Goal: Information Seeking & Learning: Learn about a topic

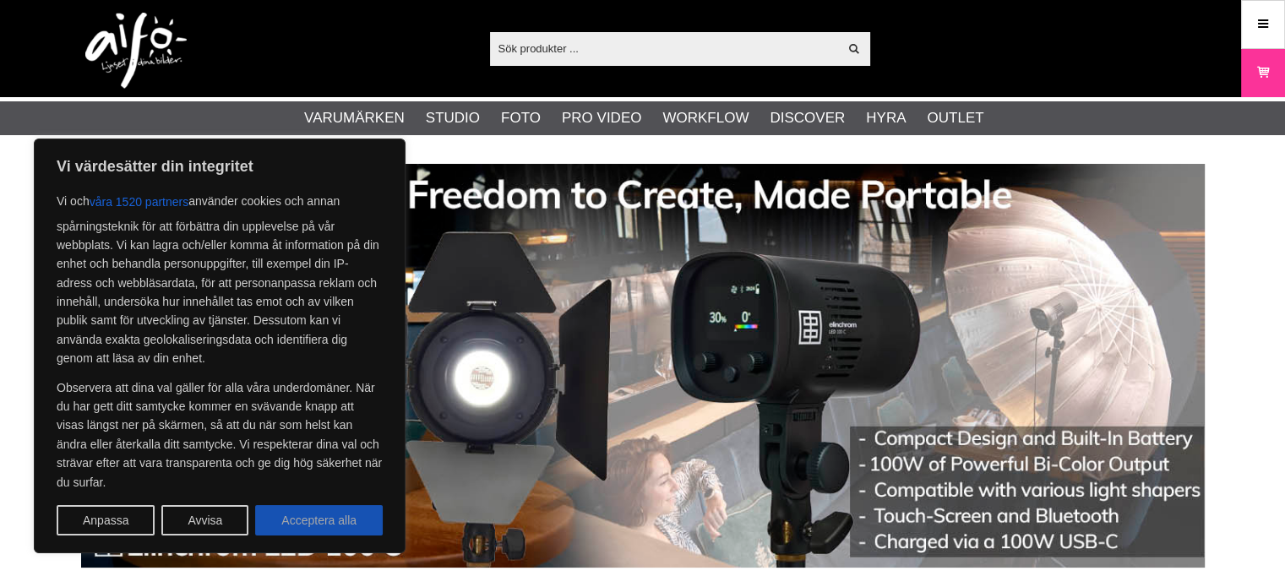
click at [351, 520] on button "Acceptera alla" at bounding box center [319, 520] width 128 height 30
checkbox input "true"
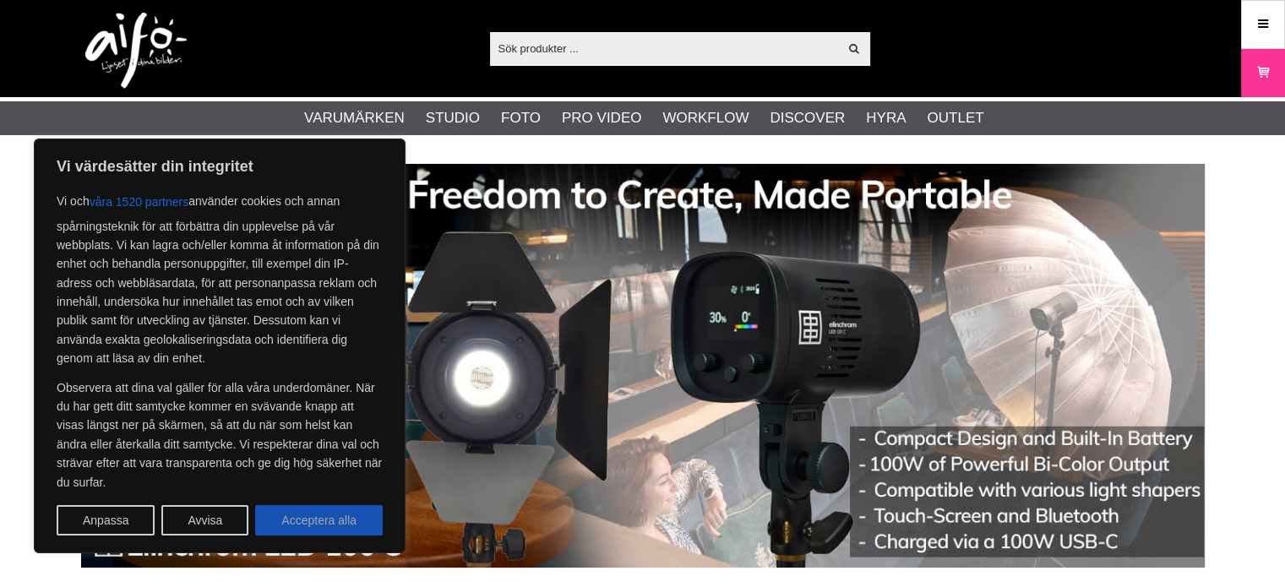
checkbox input "true"
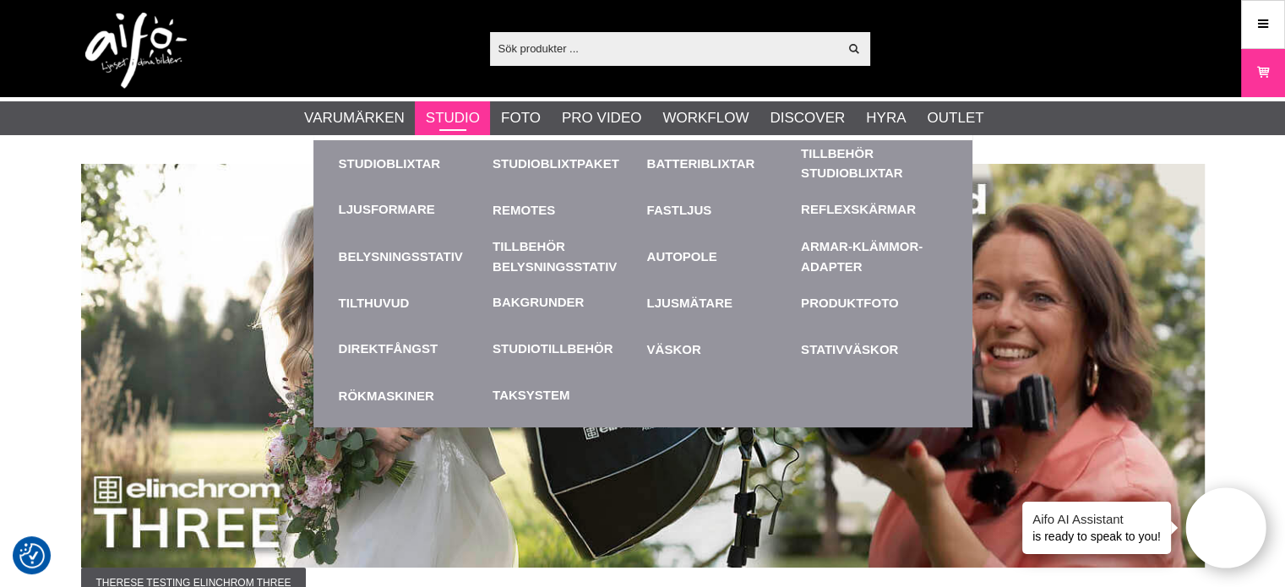
click at [438, 111] on link "Studio" at bounding box center [453, 118] width 54 height 22
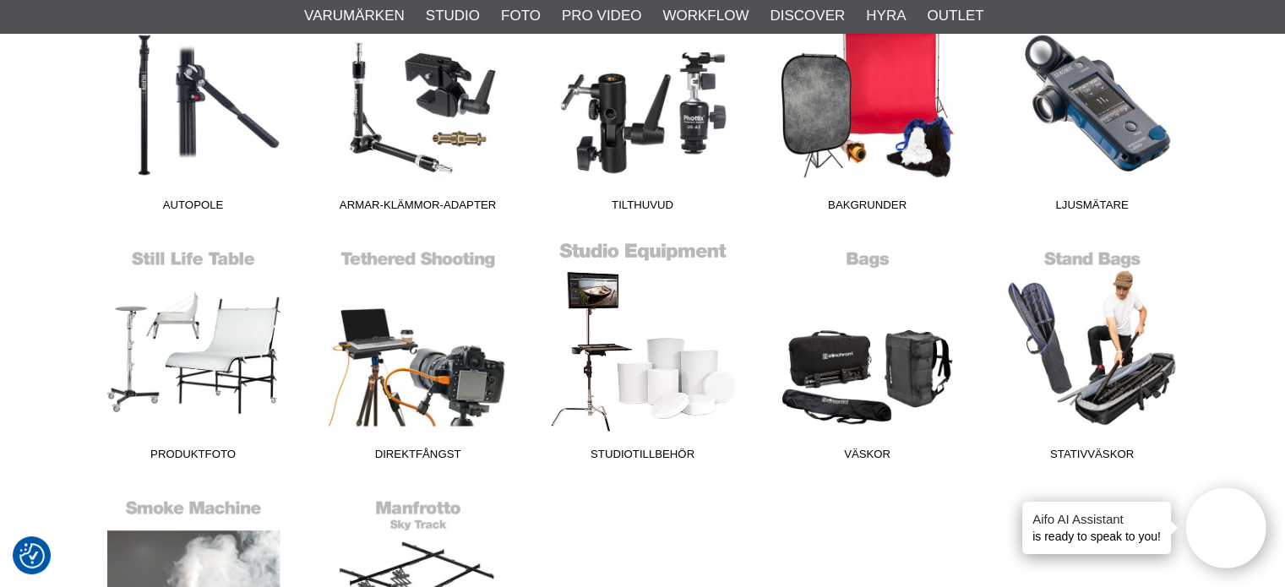
scroll to position [929, 0]
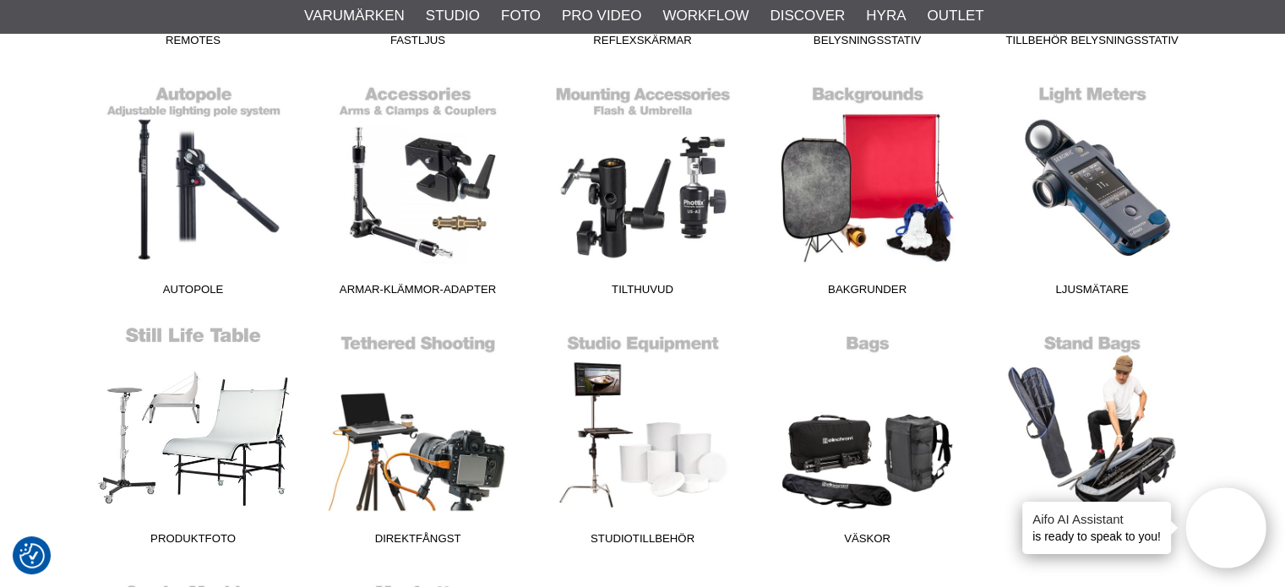
click at [213, 334] on link "Produktfoto" at bounding box center [193, 439] width 225 height 228
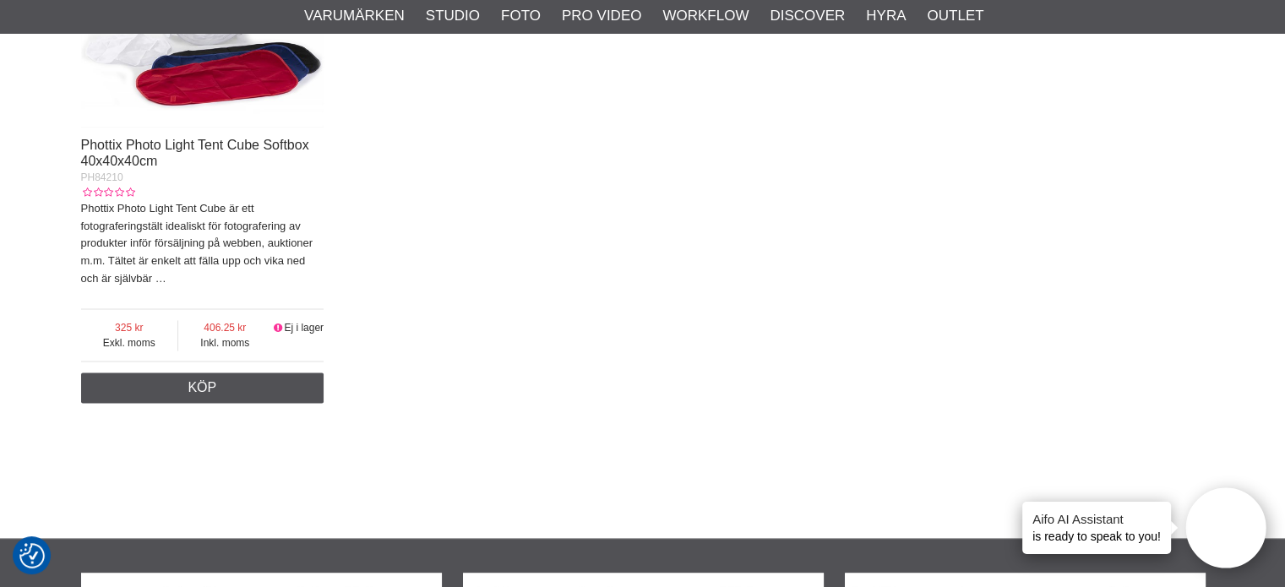
scroll to position [2112, 0]
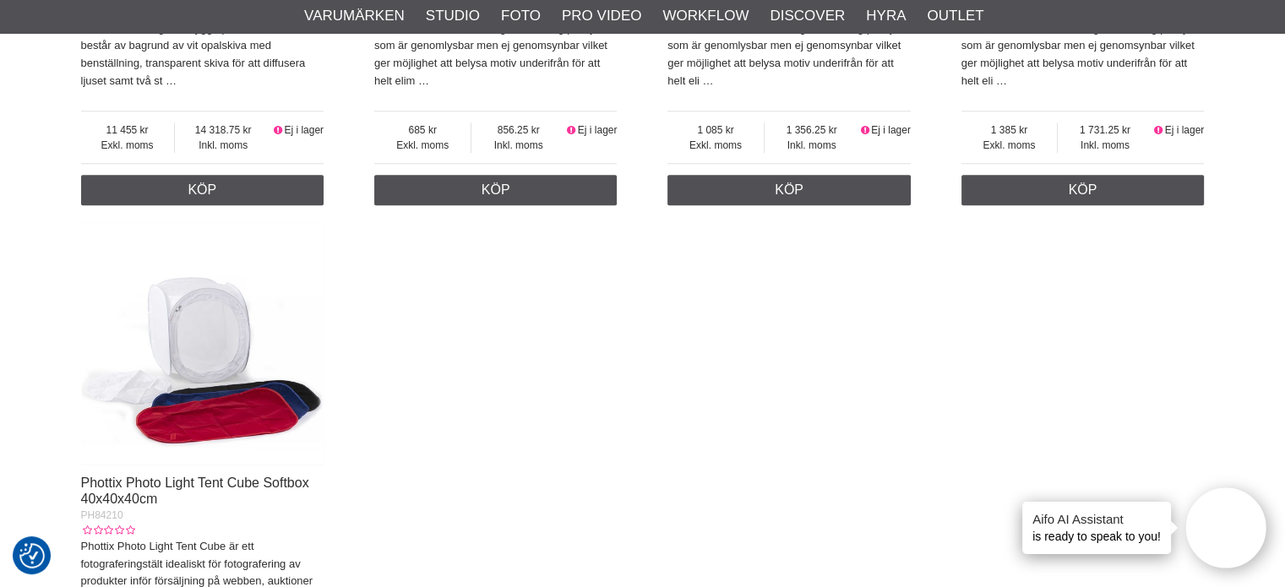
click at [204, 326] on img at bounding box center [202, 343] width 243 height 243
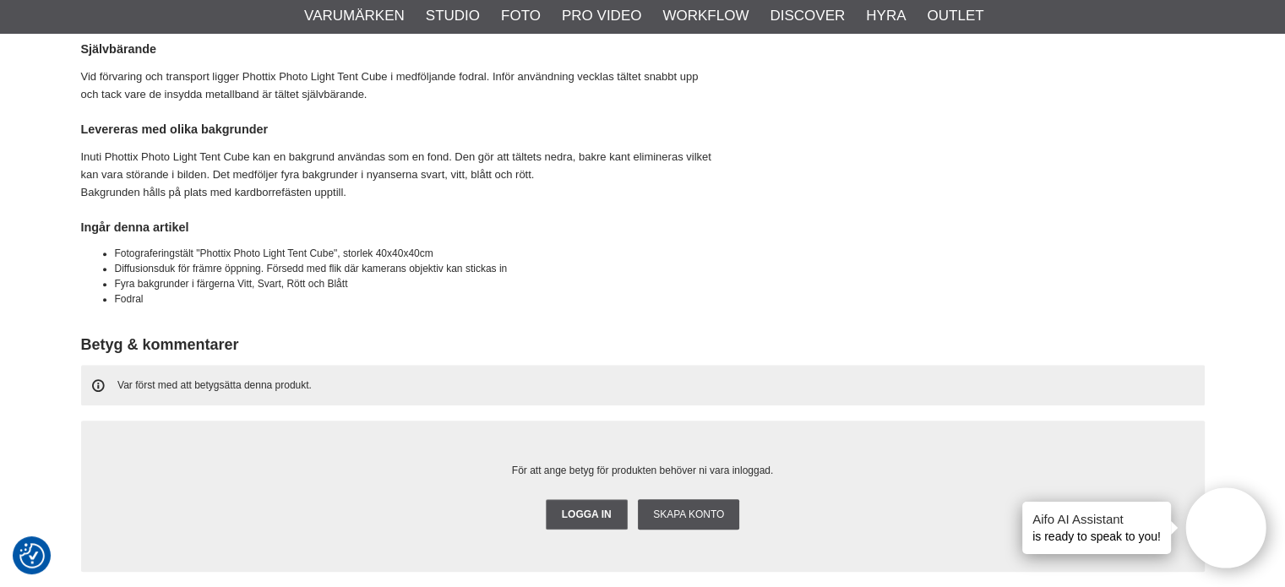
scroll to position [676, 0]
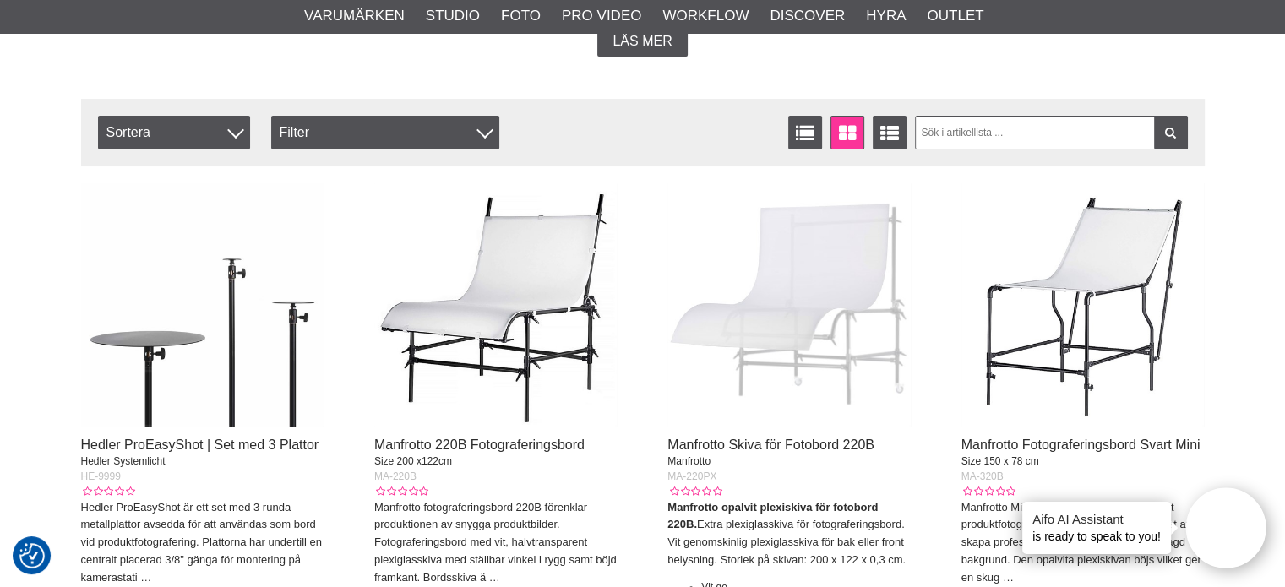
scroll to position [338, 0]
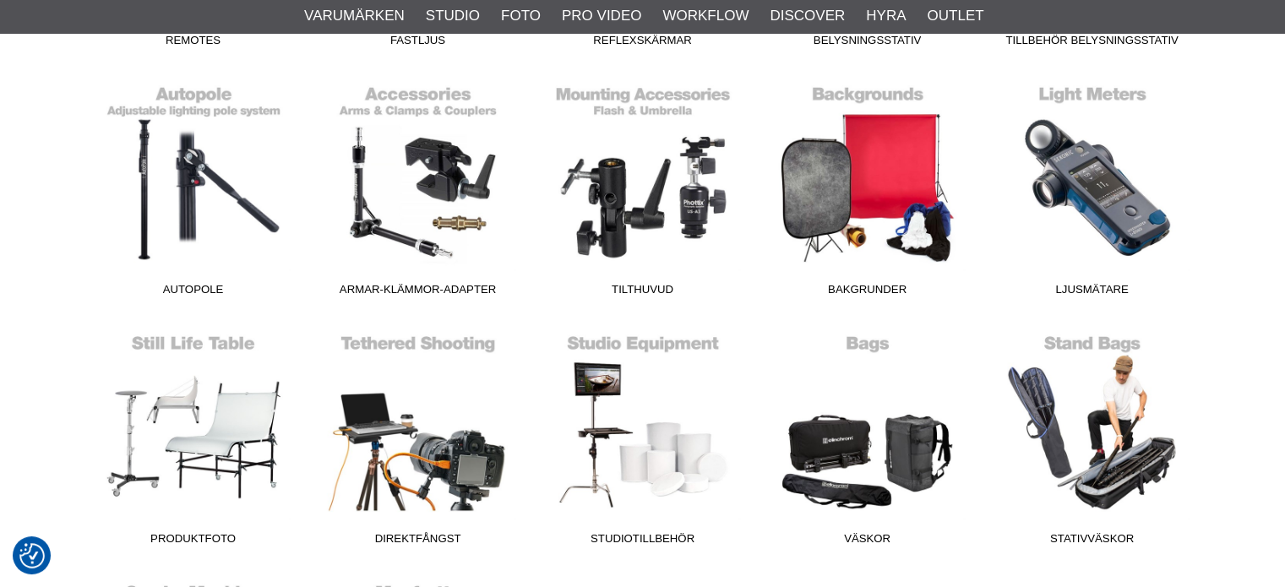
scroll to position [929, 0]
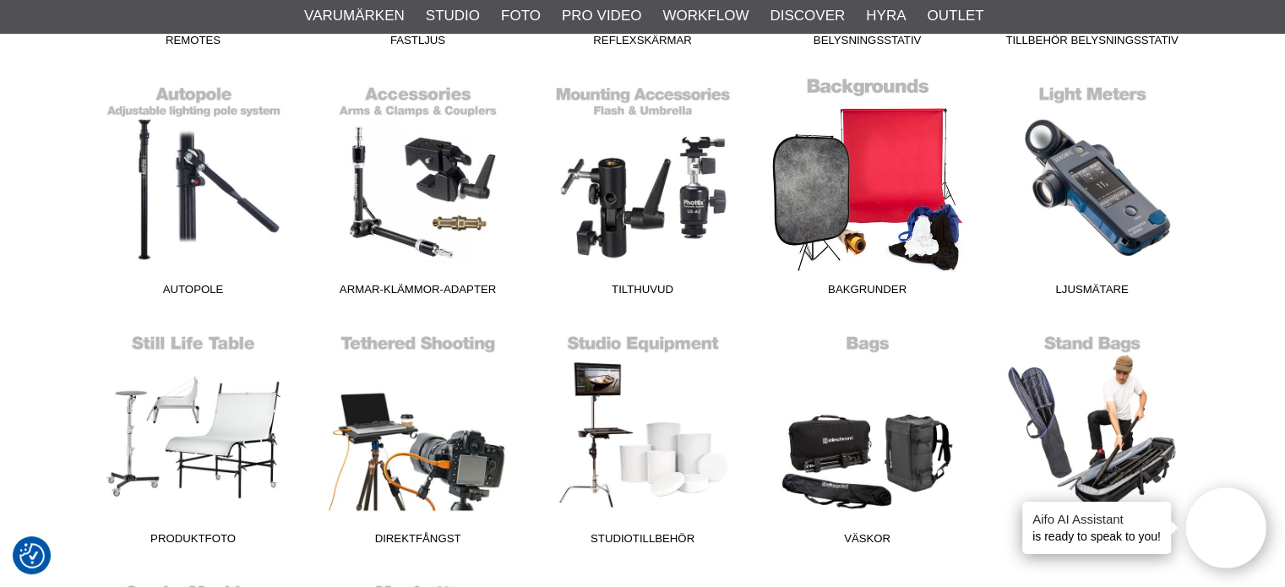
click at [909, 154] on link "Bakgrunder" at bounding box center [867, 190] width 225 height 228
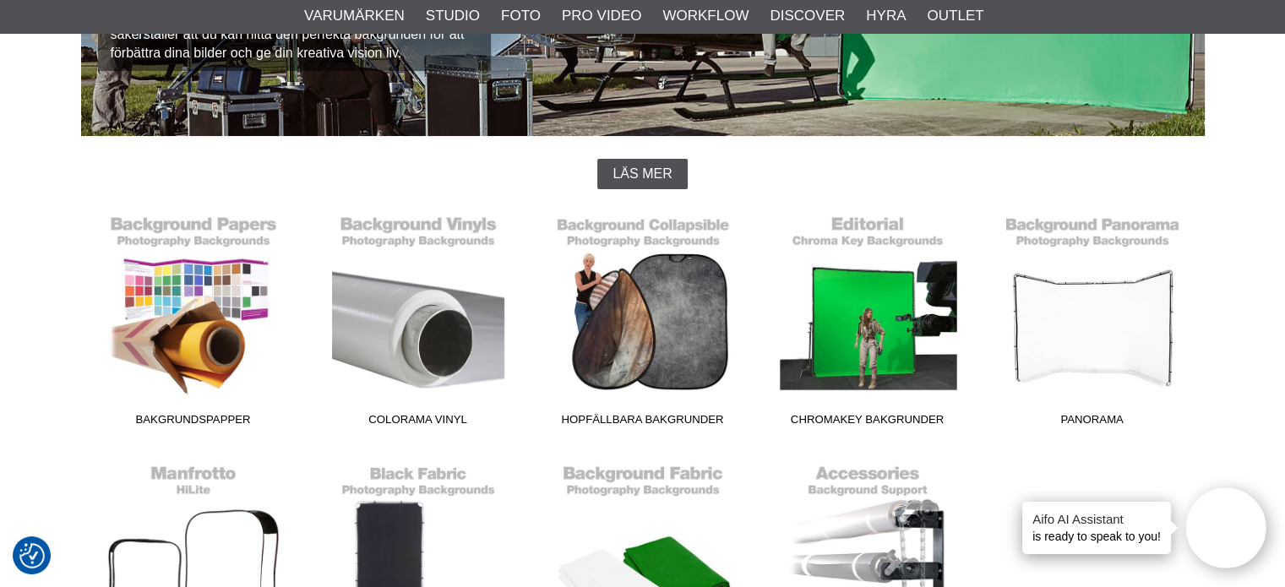
scroll to position [338, 0]
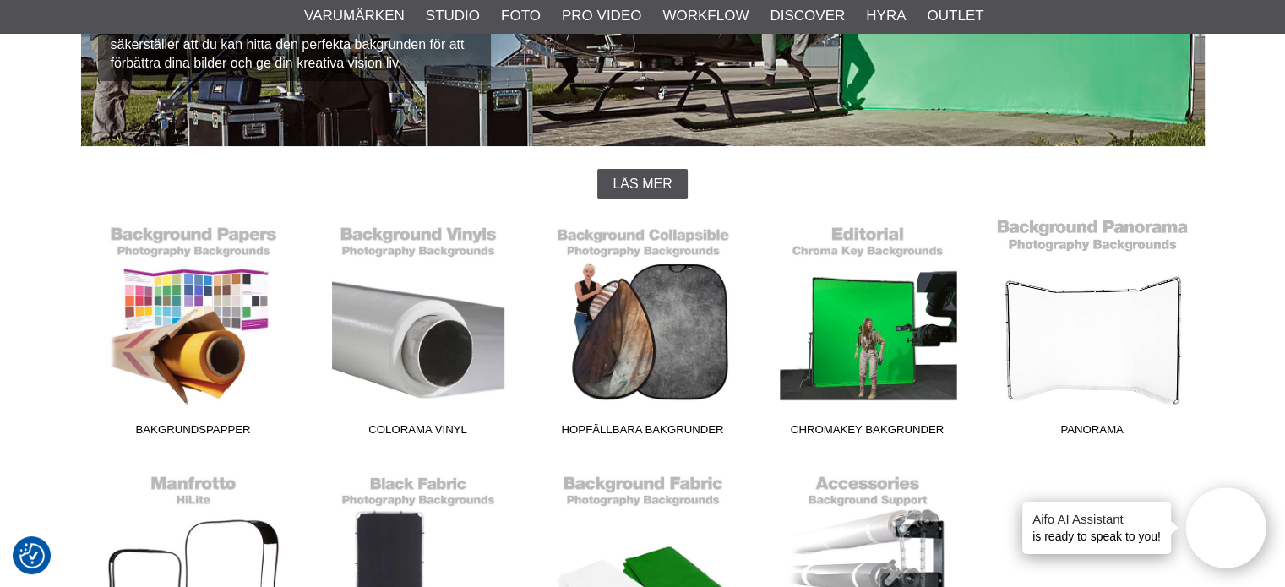
click at [1088, 320] on link "Panorama" at bounding box center [1092, 330] width 225 height 228
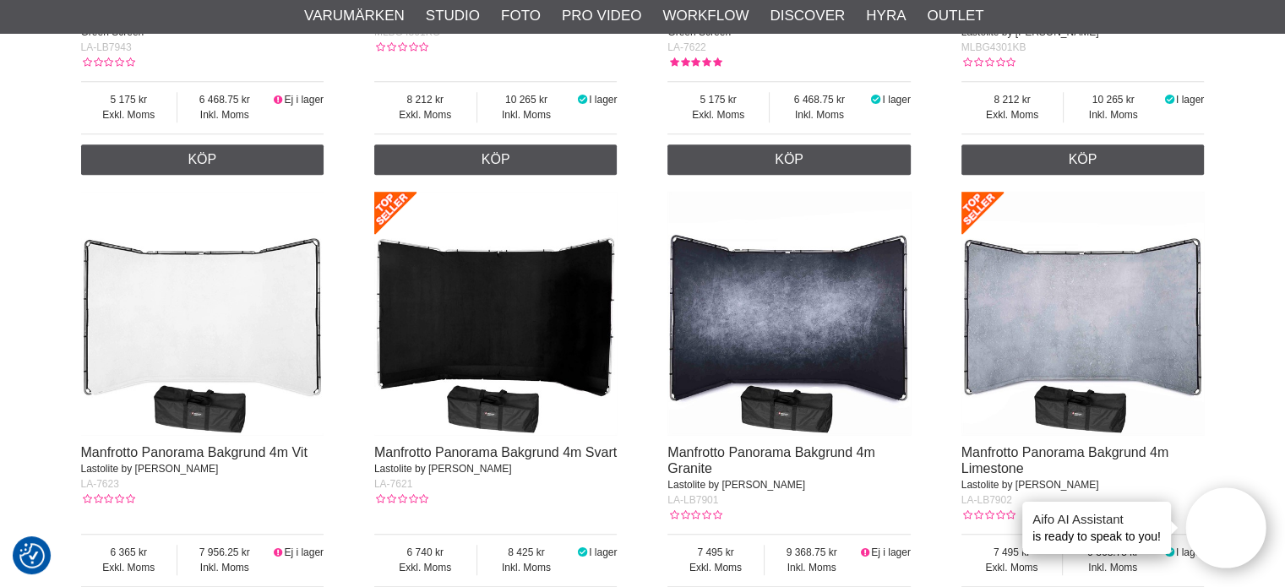
scroll to position [1182, 0]
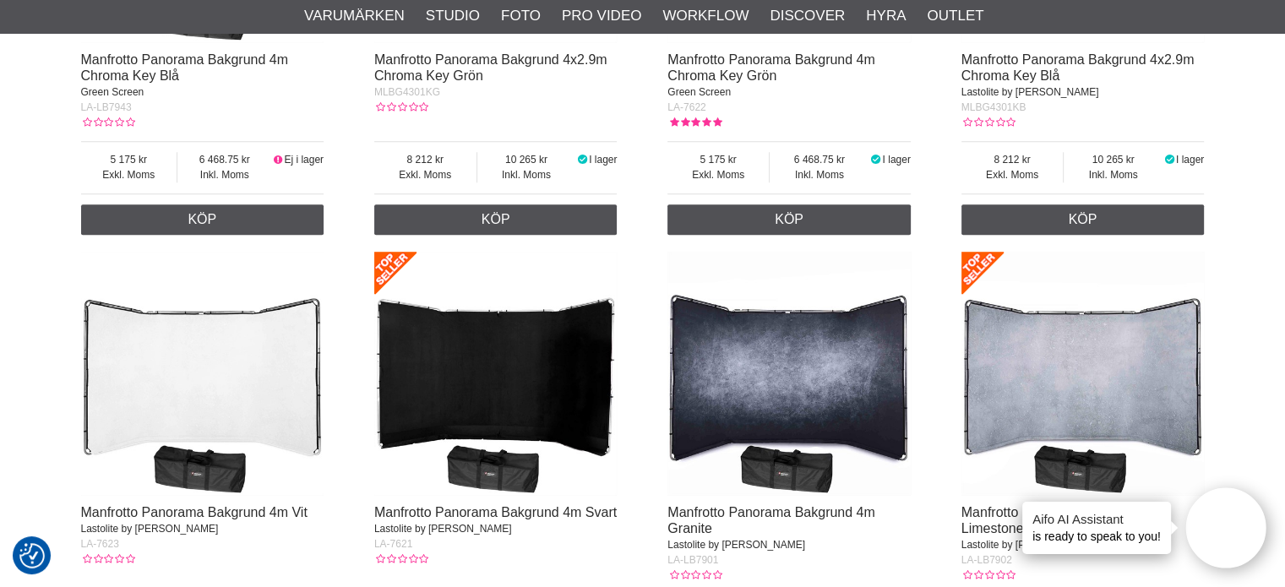
click at [223, 389] on img at bounding box center [202, 373] width 243 height 243
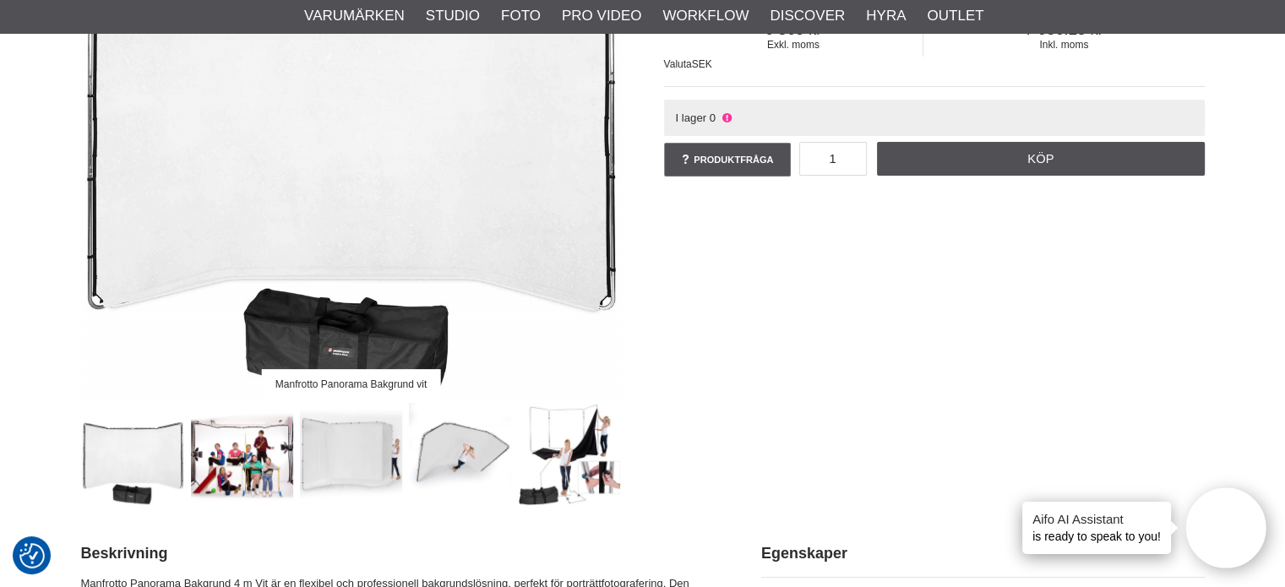
scroll to position [338, 0]
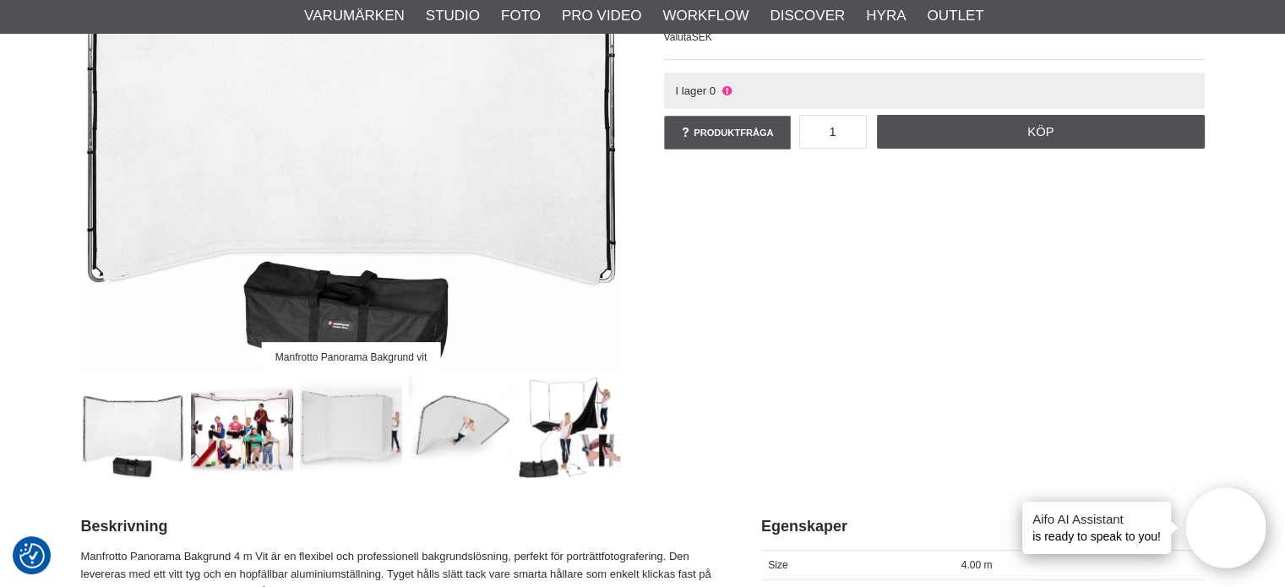
click at [231, 428] on img at bounding box center [242, 427] width 102 height 102
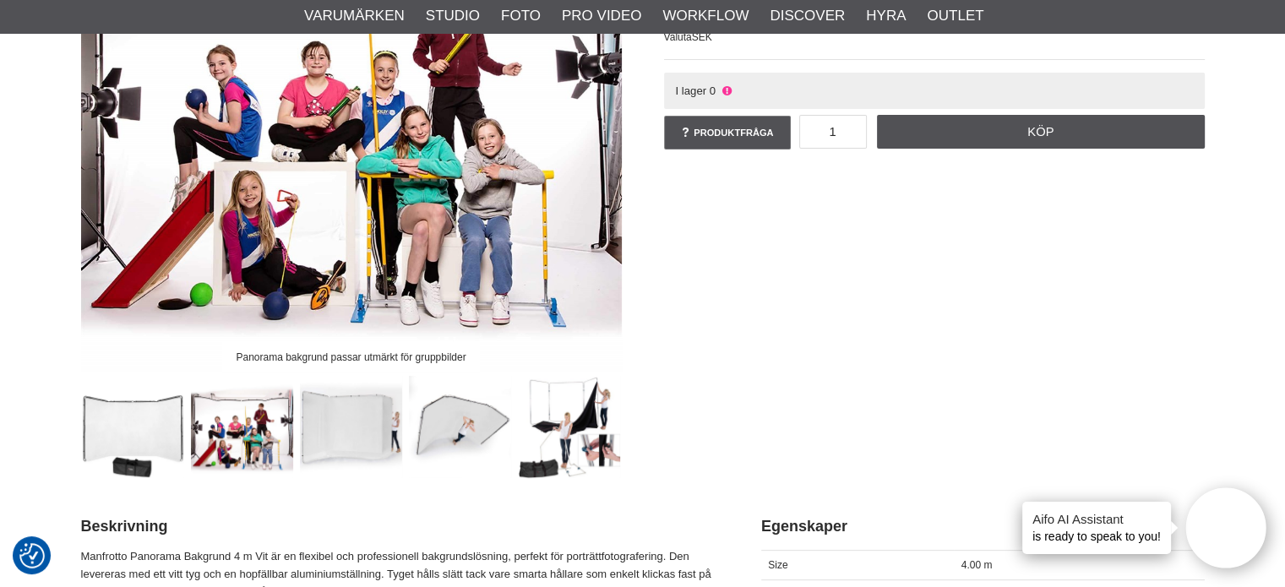
click at [355, 427] on img at bounding box center [351, 427] width 102 height 102
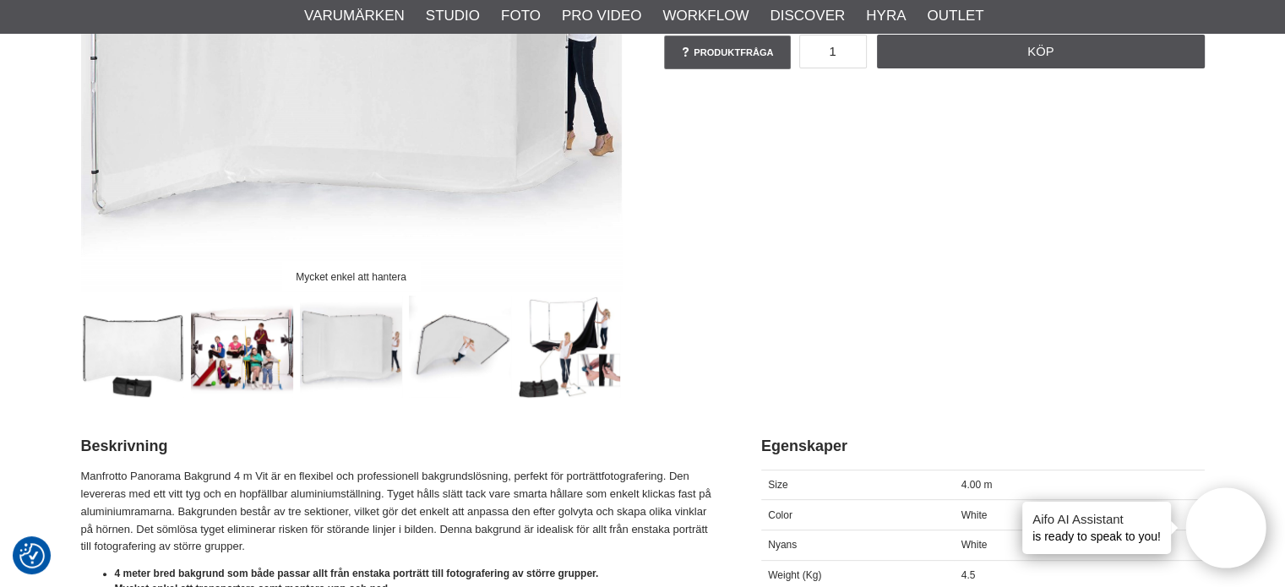
scroll to position [422, 0]
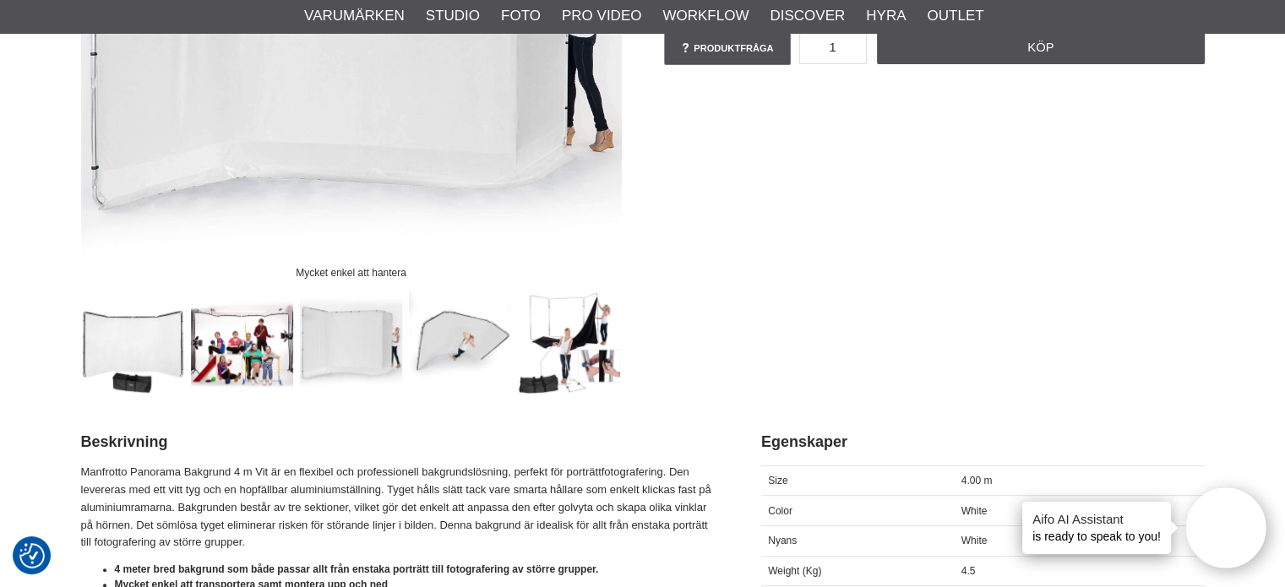
click at [473, 340] on img at bounding box center [460, 342] width 102 height 102
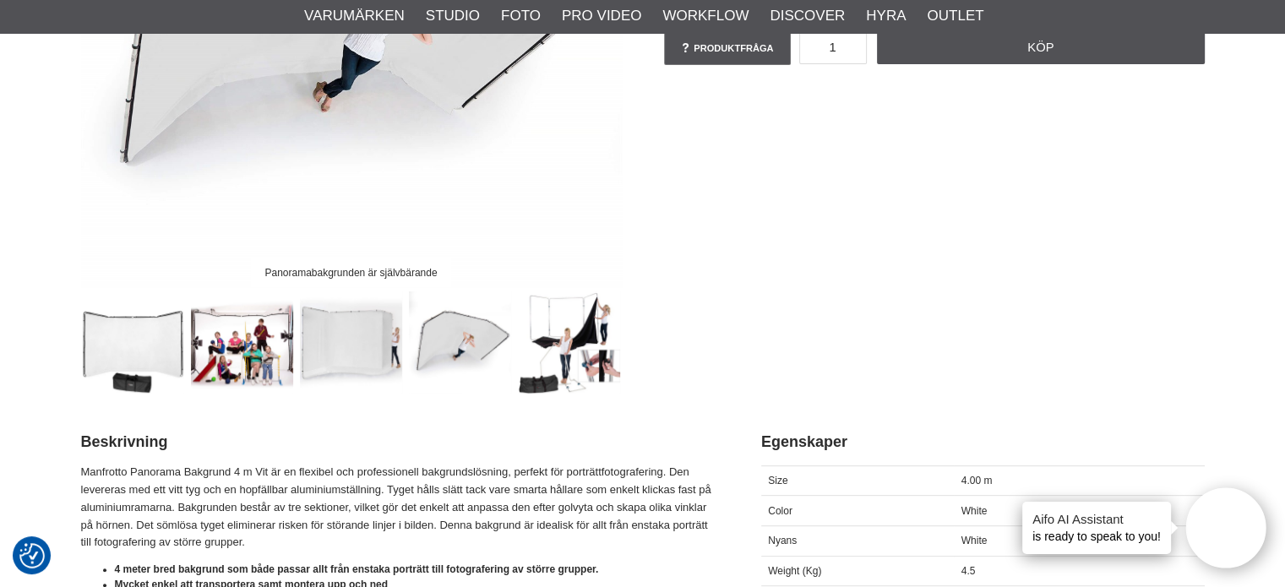
click at [527, 319] on img at bounding box center [569, 342] width 102 height 102
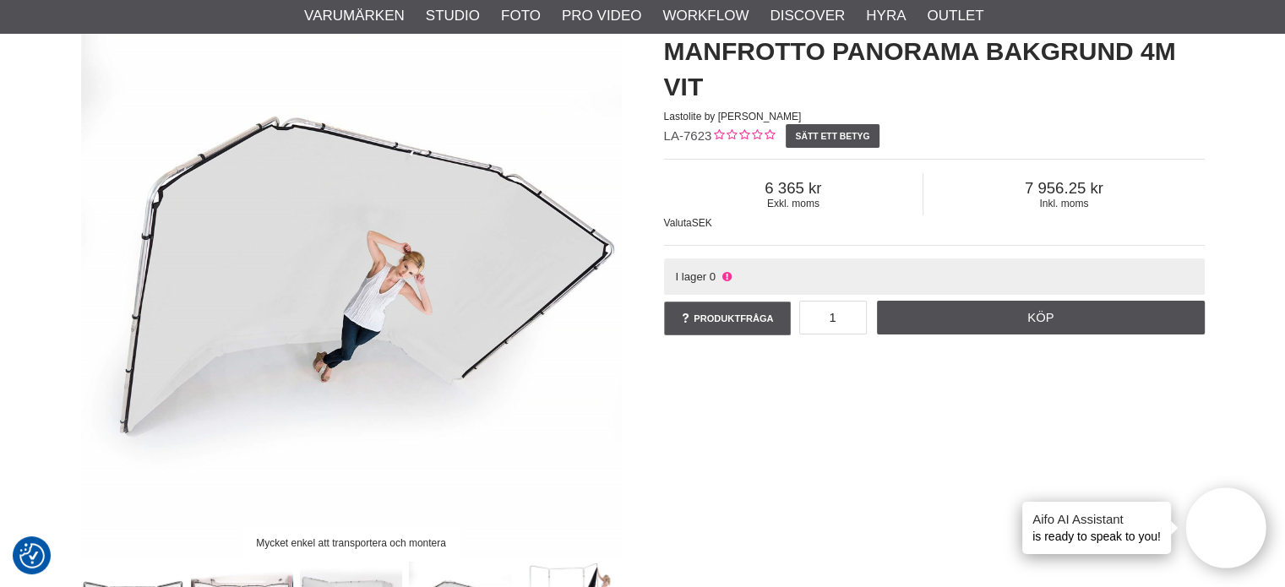
scroll to position [84, 0]
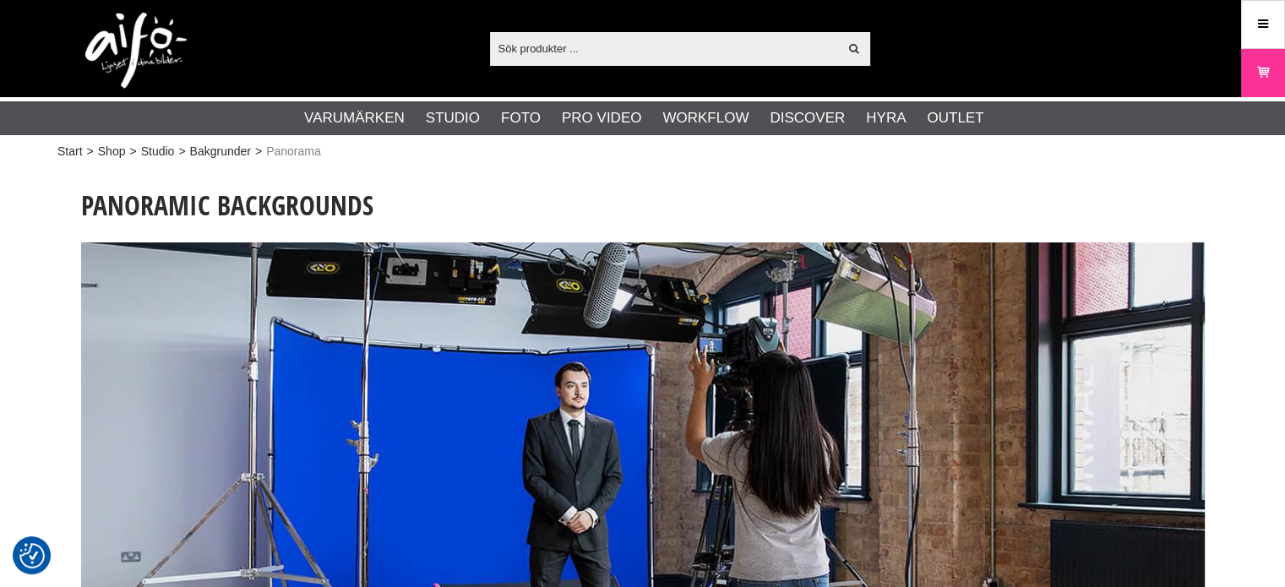
scroll to position [1182, 0]
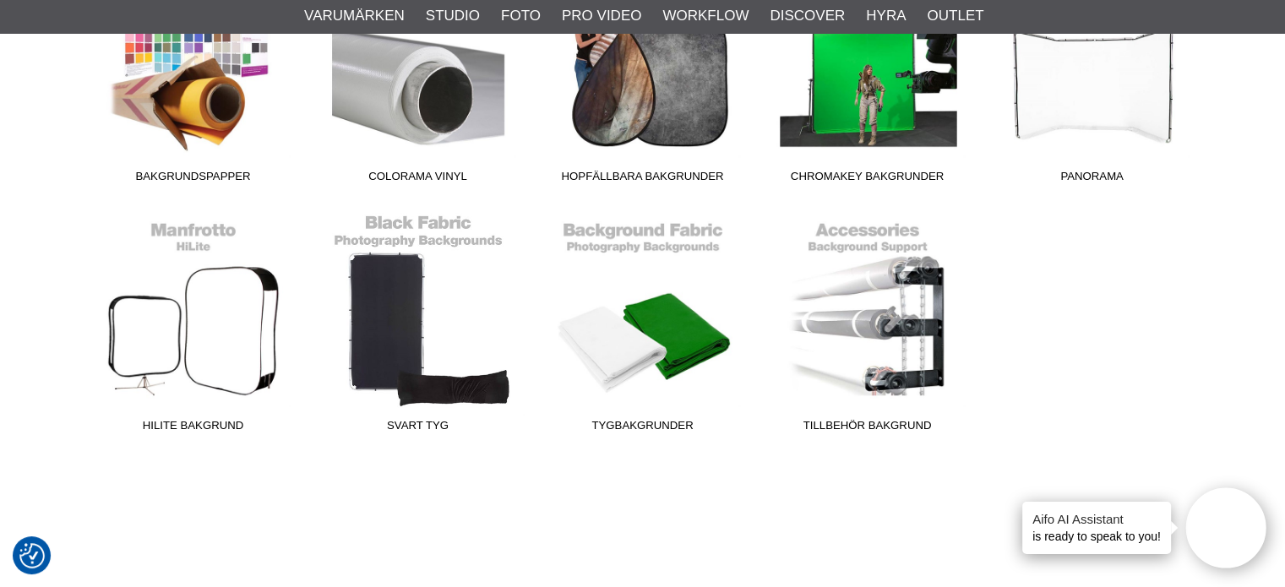
scroll to position [591, 0]
click at [381, 293] on link "Svart Tyg" at bounding box center [418, 326] width 225 height 228
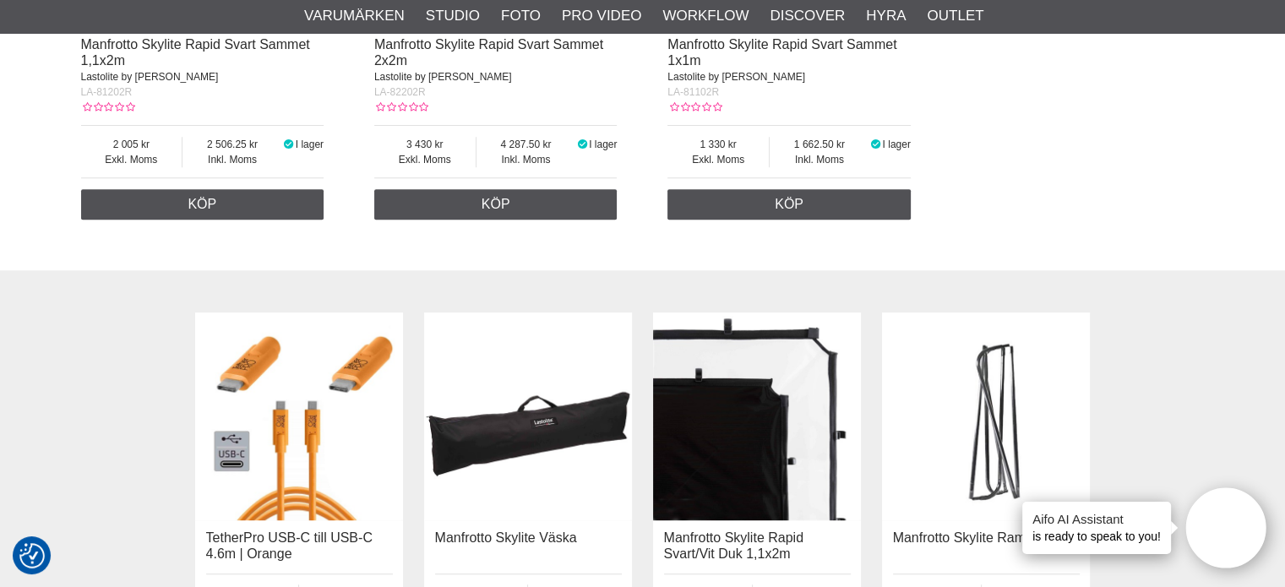
scroll to position [929, 0]
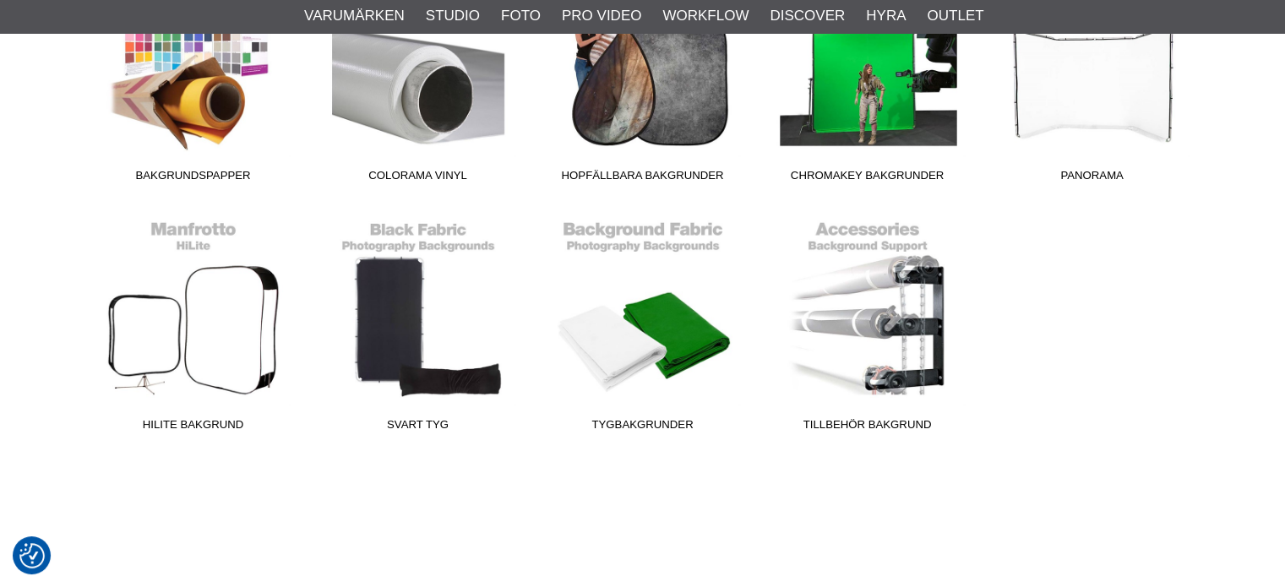
scroll to position [591, 0]
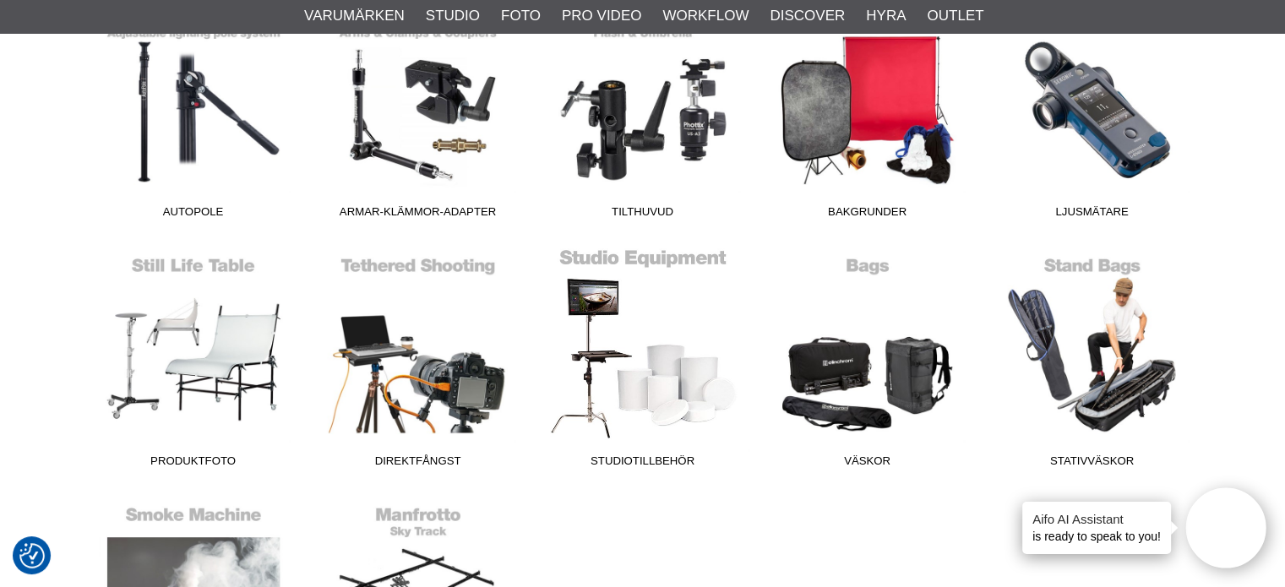
scroll to position [1098, 0]
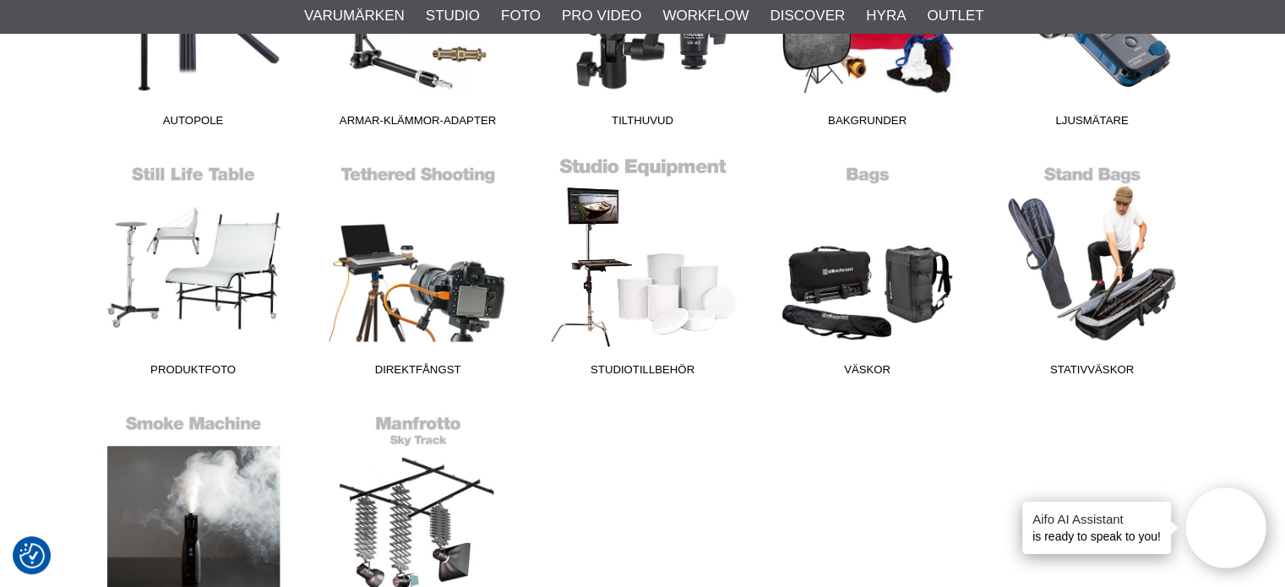
click at [638, 266] on link "Studiotillbehör" at bounding box center [642, 270] width 225 height 228
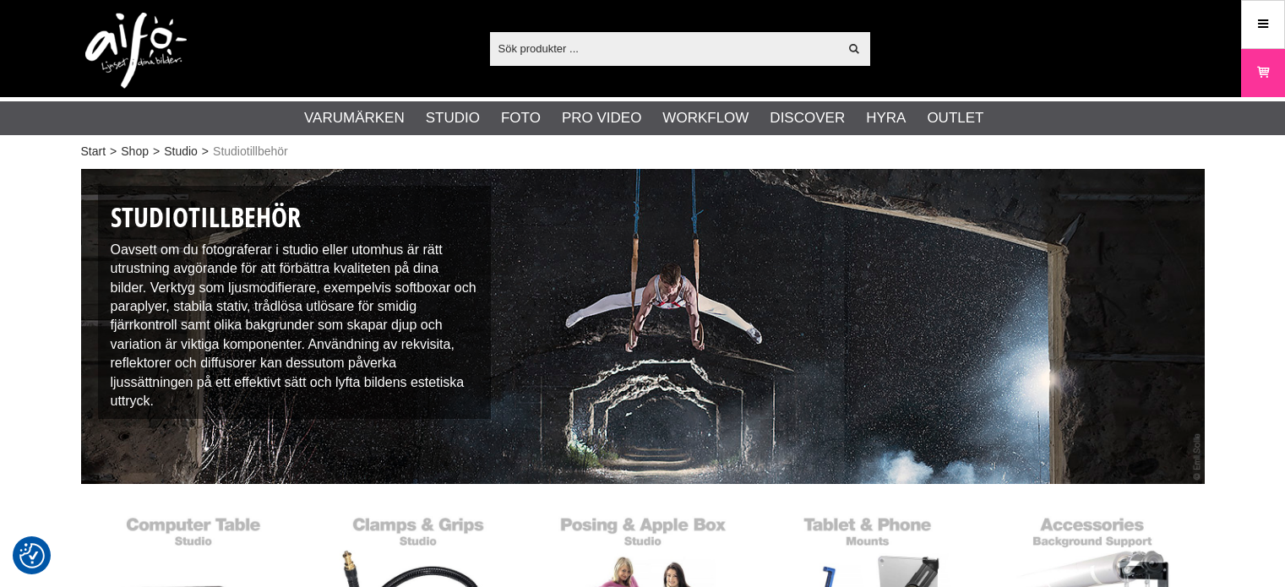
checkbox input "true"
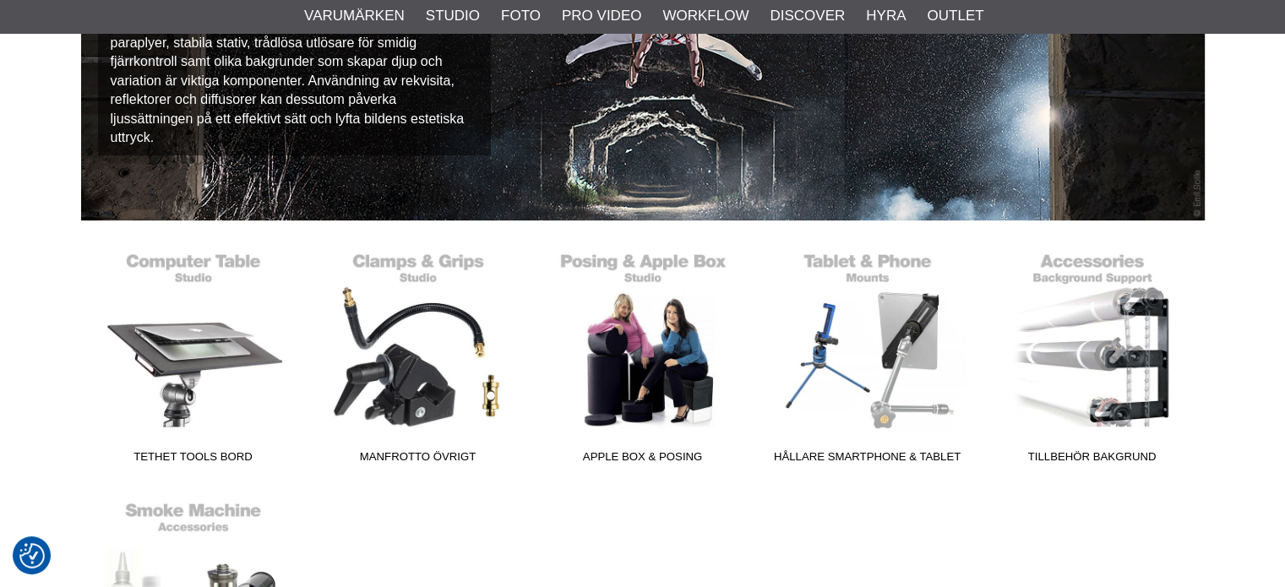
scroll to position [422, 0]
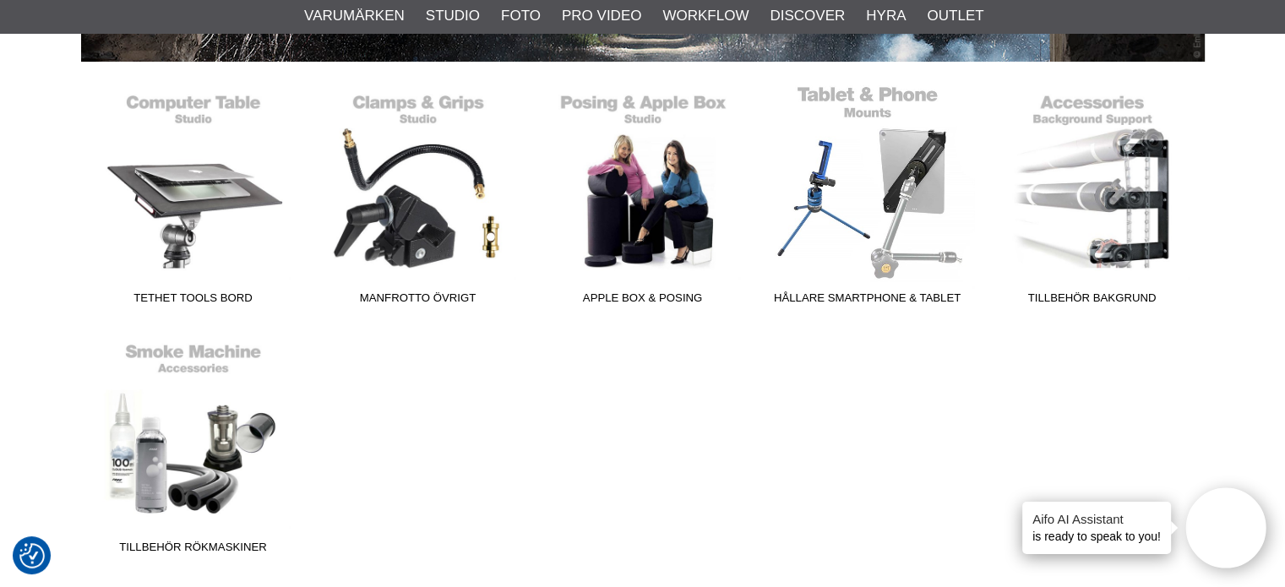
click at [918, 202] on link "Hållare Smartphone & Tablet" at bounding box center [867, 198] width 225 height 228
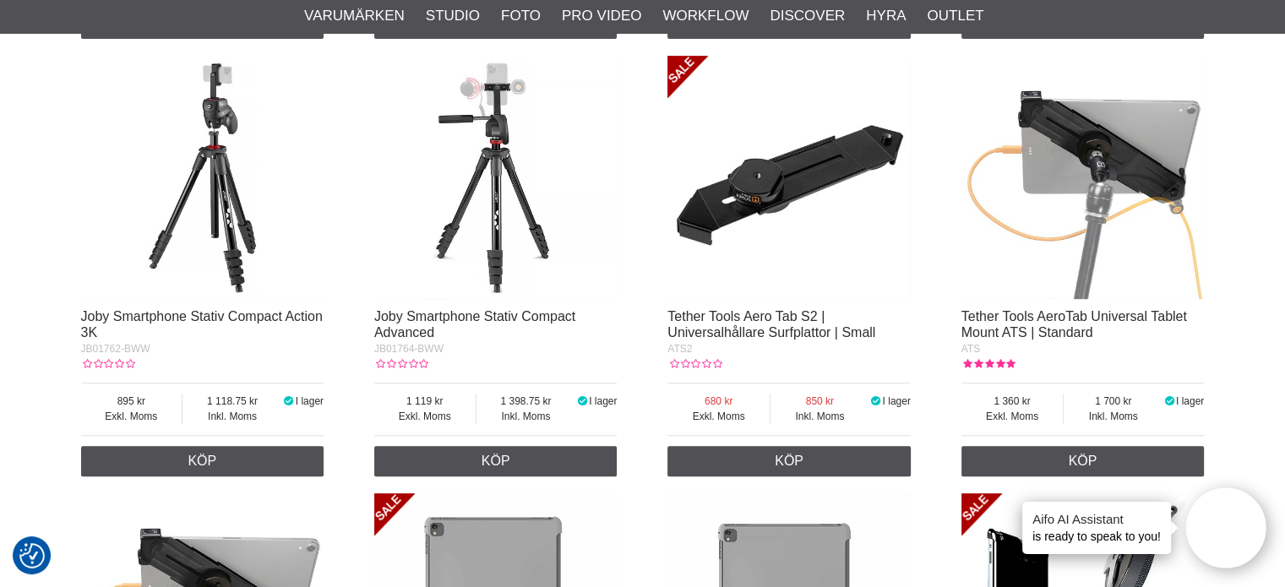
scroll to position [591, 0]
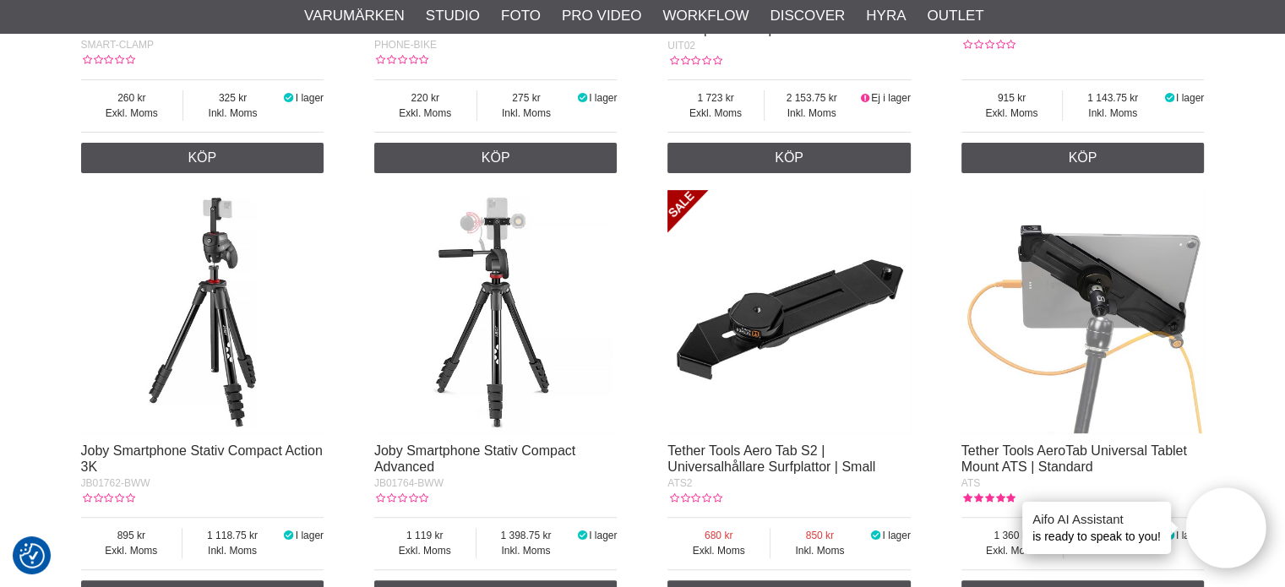
click at [1111, 282] on img at bounding box center [1082, 311] width 243 height 243
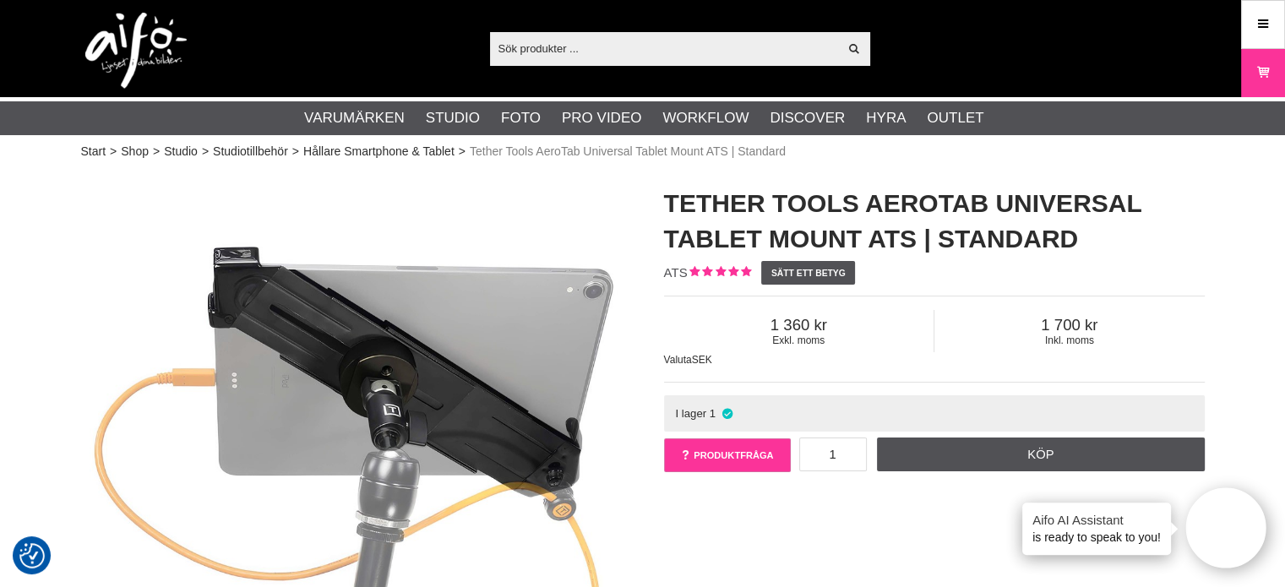
scroll to position [338, 0]
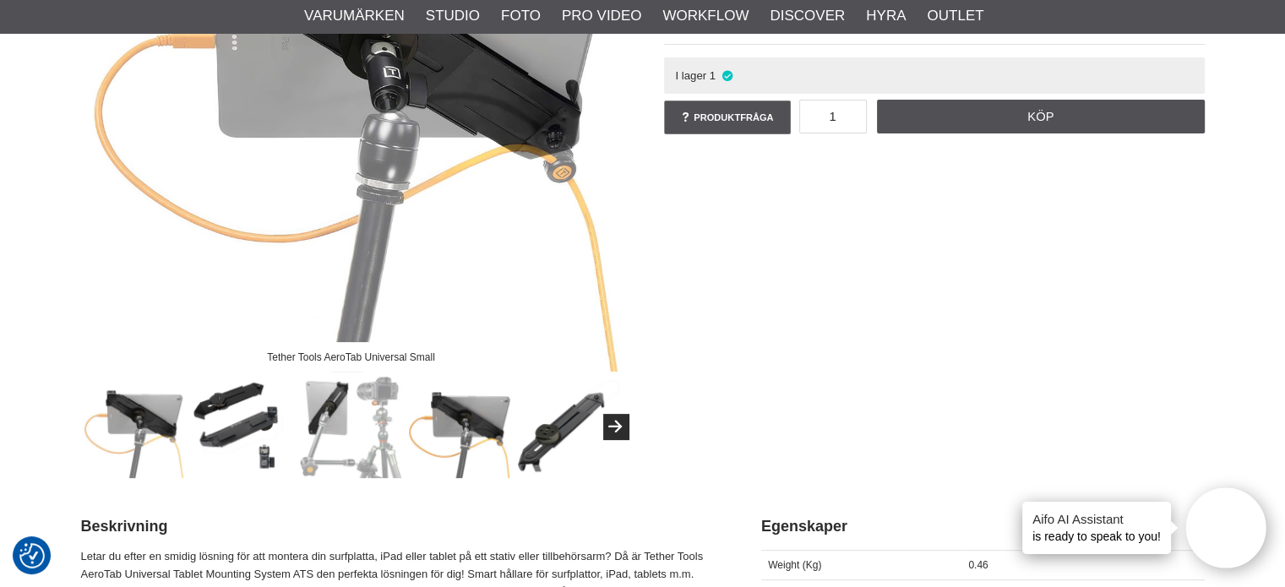
click at [246, 393] on img at bounding box center [242, 427] width 102 height 102
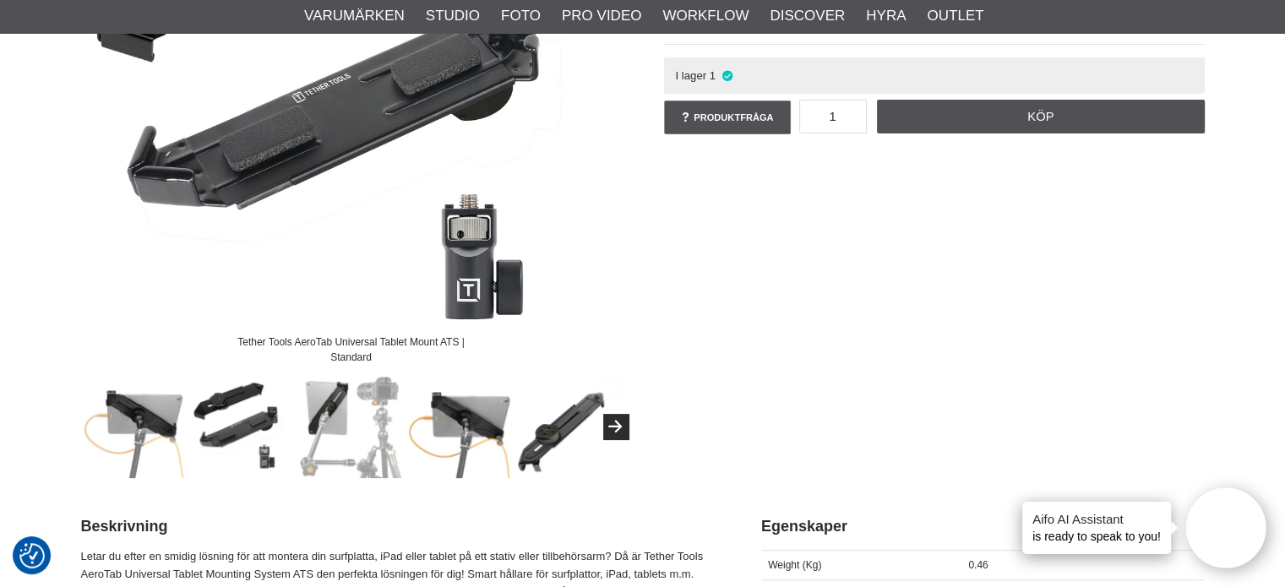
click at [324, 405] on img at bounding box center [351, 427] width 102 height 102
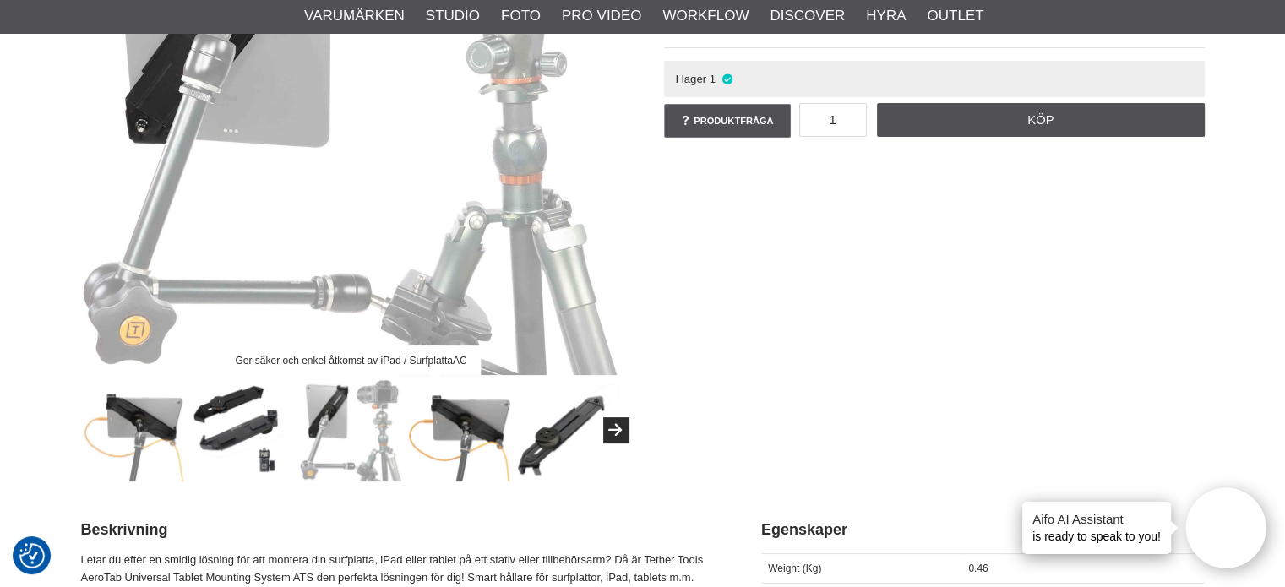
scroll to position [507, 0]
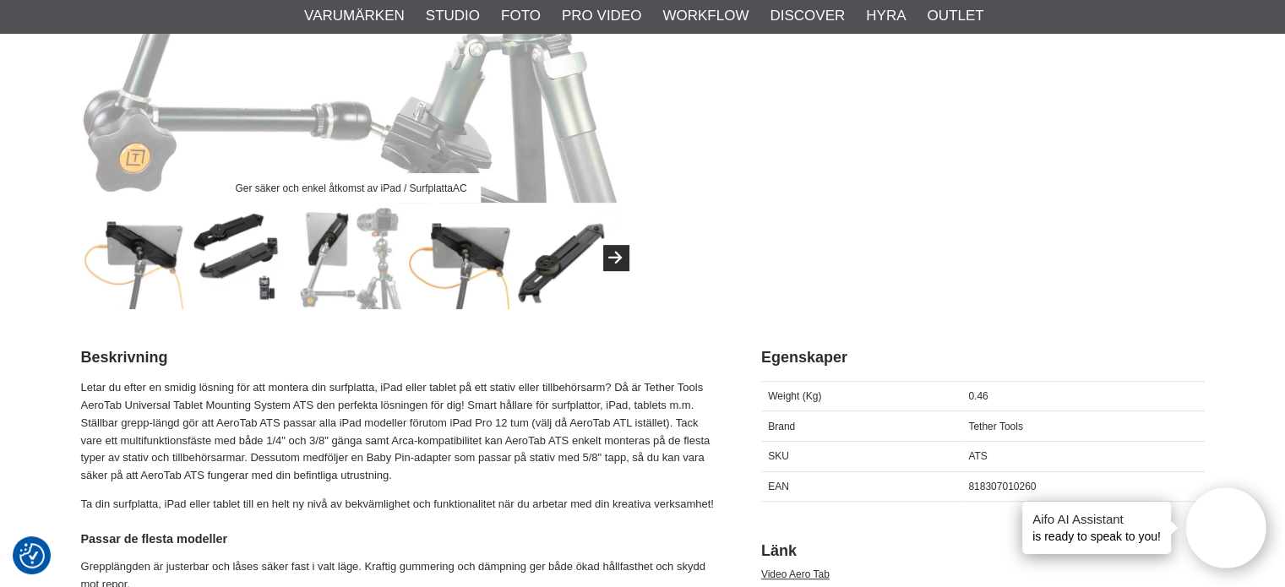
click at [456, 254] on img at bounding box center [460, 258] width 102 height 102
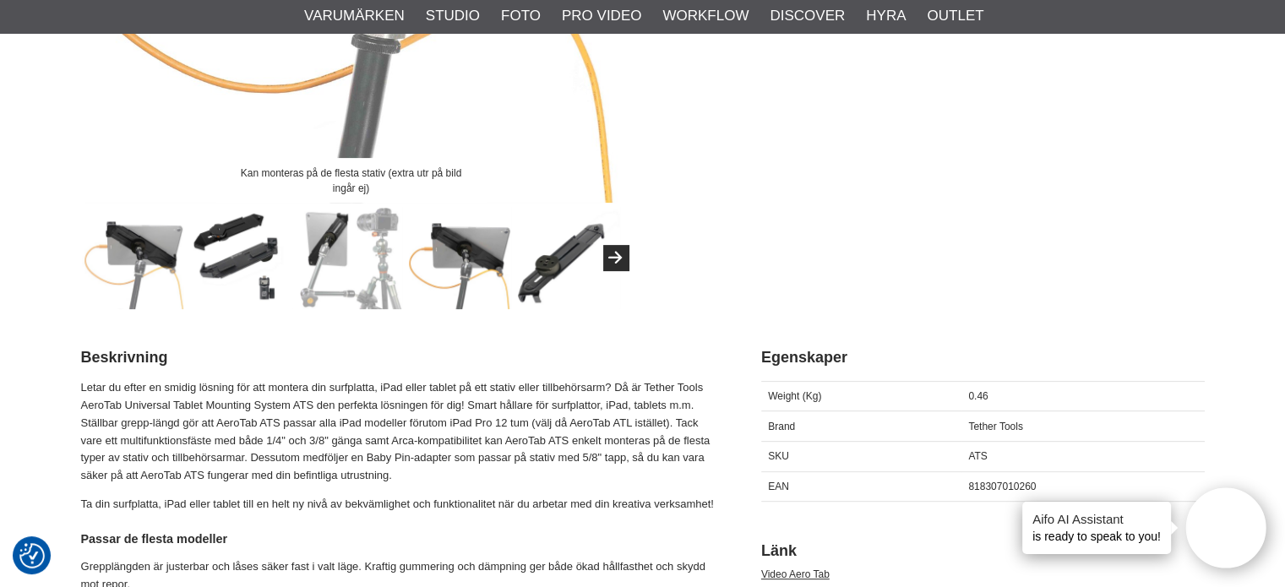
click at [557, 249] on img at bounding box center [569, 258] width 102 height 102
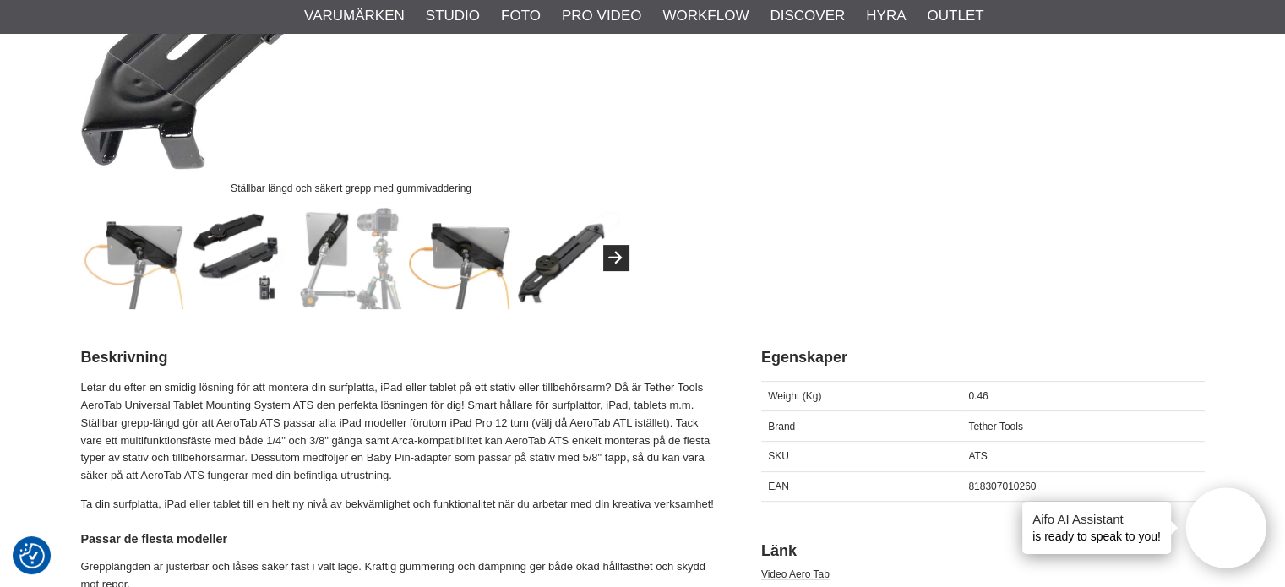
click at [617, 255] on button "Next" at bounding box center [615, 257] width 25 height 25
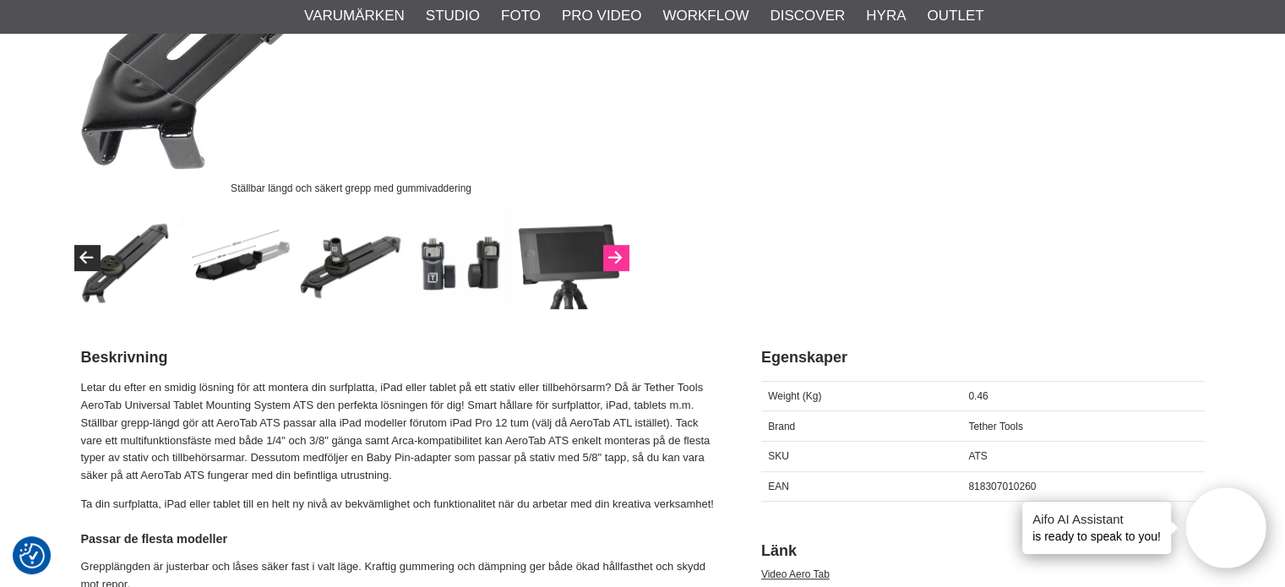
click at [617, 255] on icon "Next" at bounding box center [615, 258] width 20 height 15
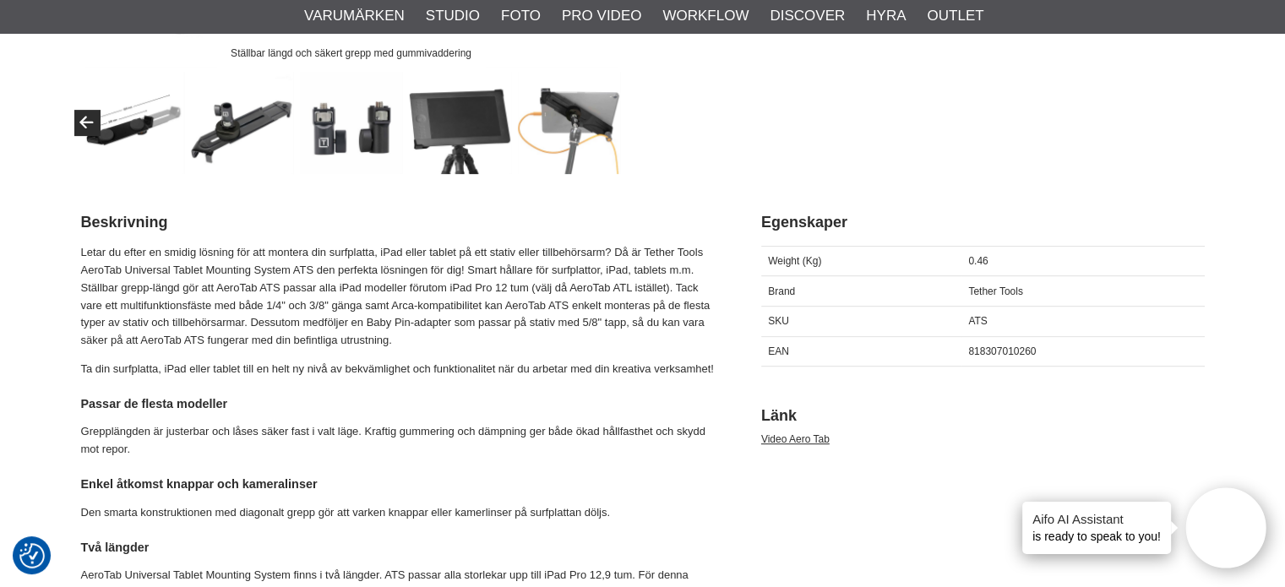
scroll to position [338, 0]
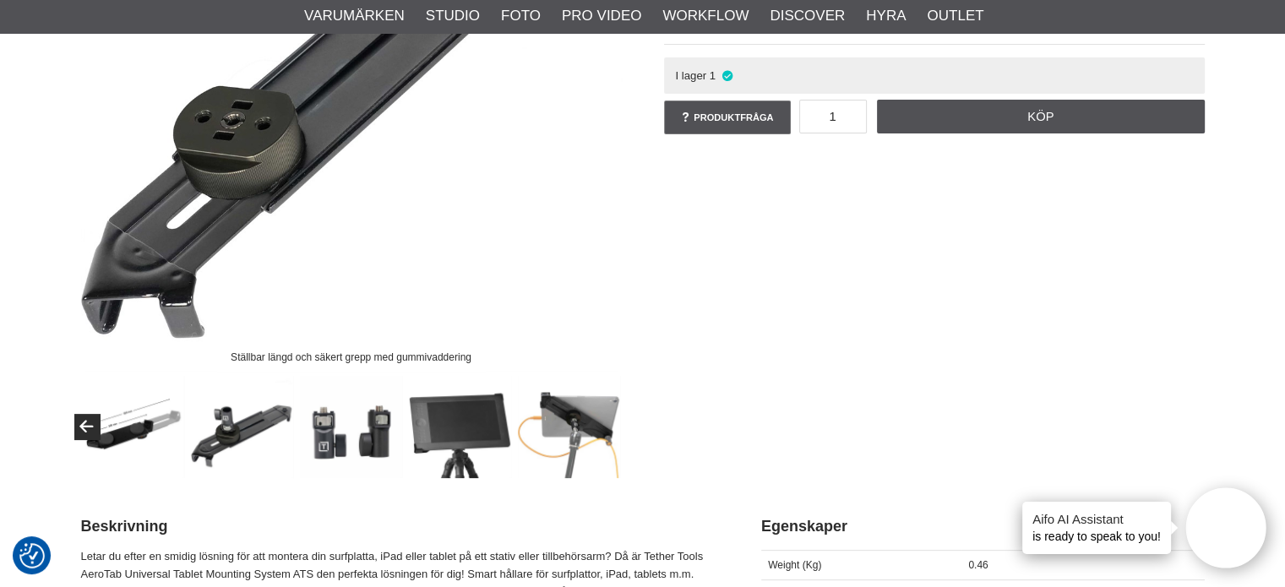
click at [133, 423] on img at bounding box center [133, 427] width 102 height 102
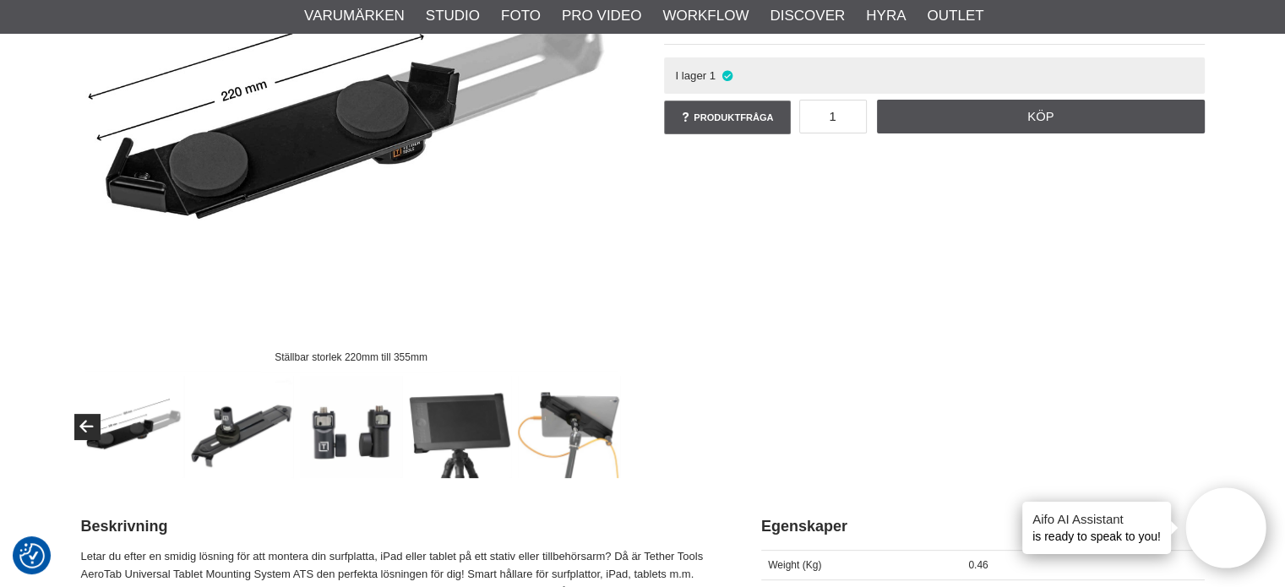
click at [226, 430] on img at bounding box center [242, 427] width 102 height 102
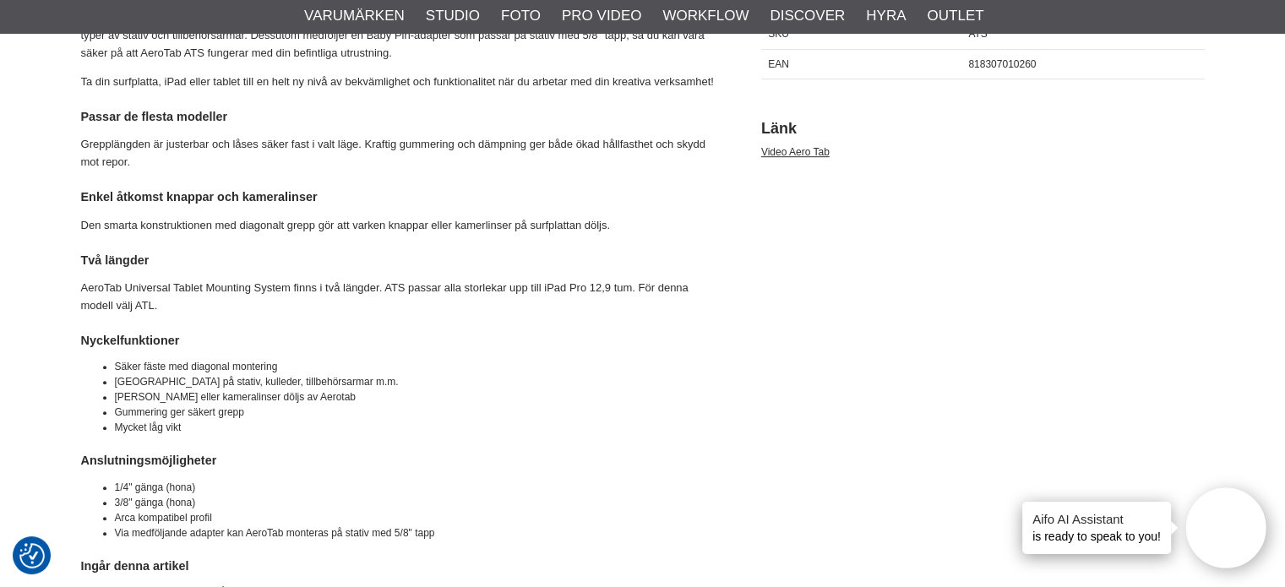
scroll to position [253, 0]
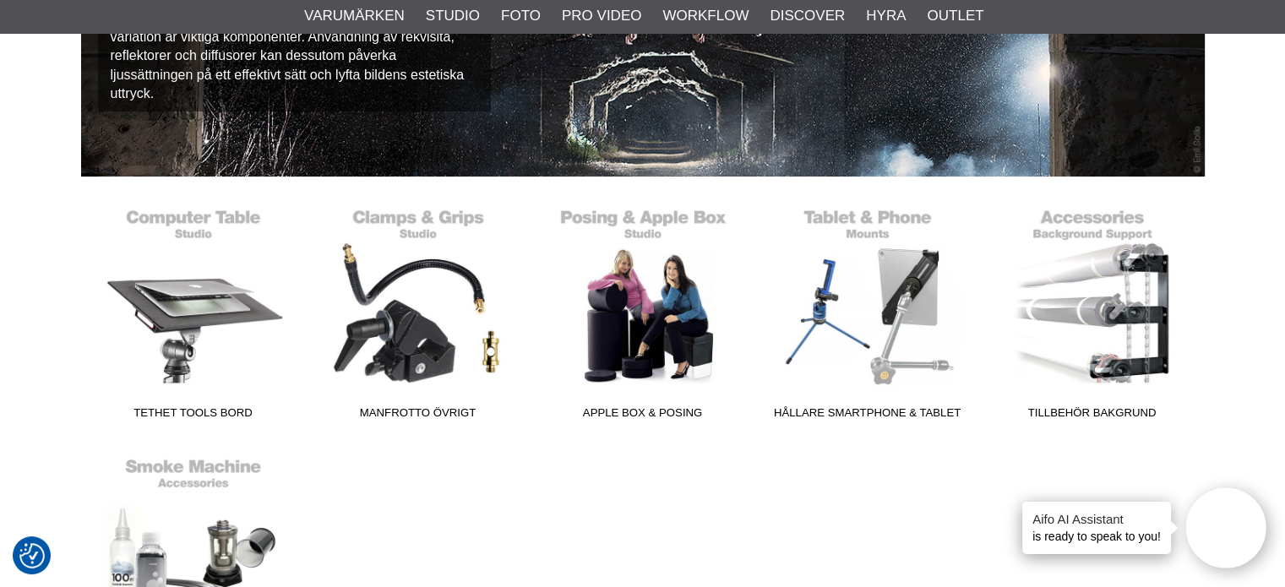
scroll to position [507, 0]
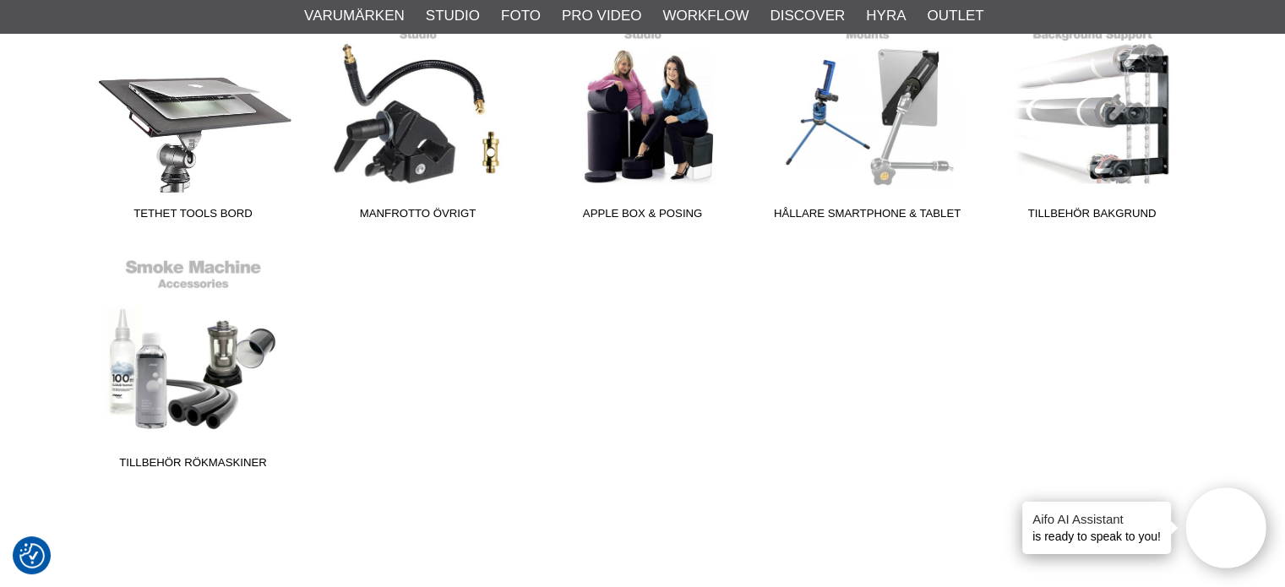
click at [213, 104] on link "Tethet Tools Bord" at bounding box center [193, 114] width 225 height 228
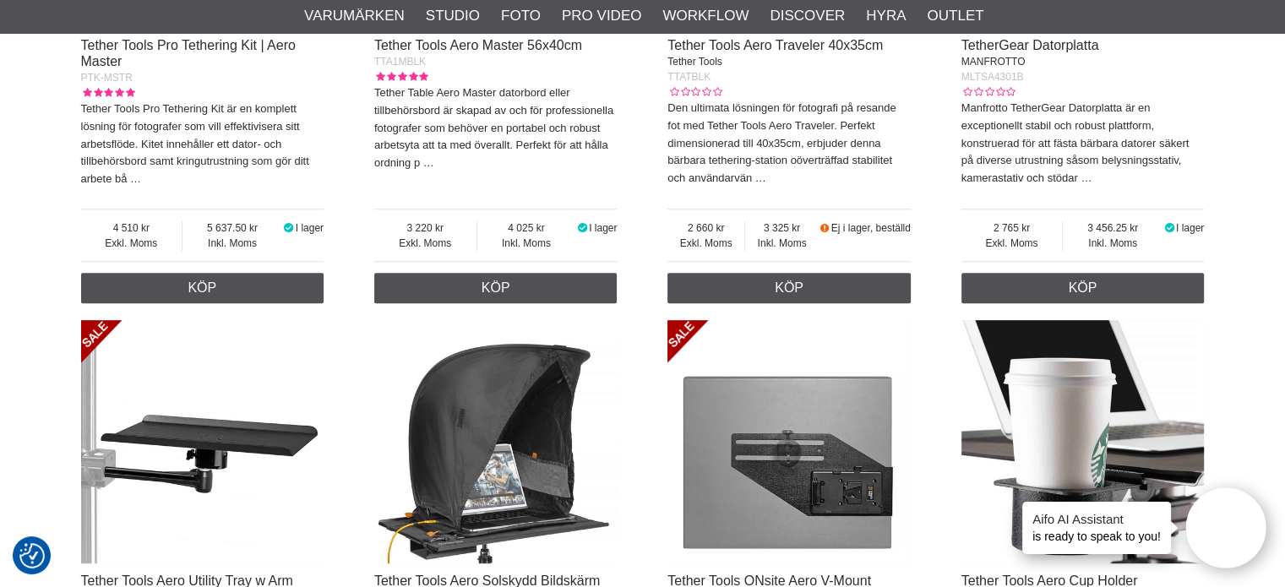
scroll to position [1182, 0]
